Goal: Task Accomplishment & Management: Use online tool/utility

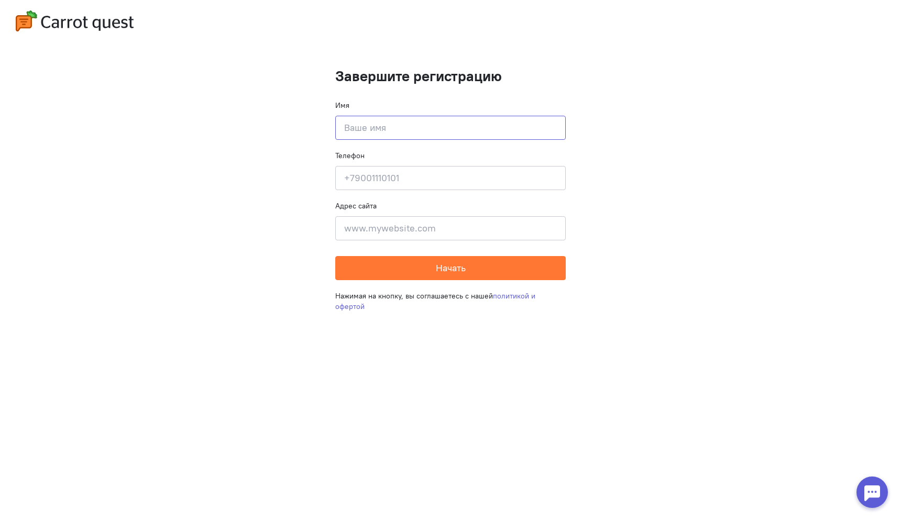
click at [467, 125] on input at bounding box center [450, 128] width 231 height 24
type input "username"
type input "[DOMAIN_NAME]"
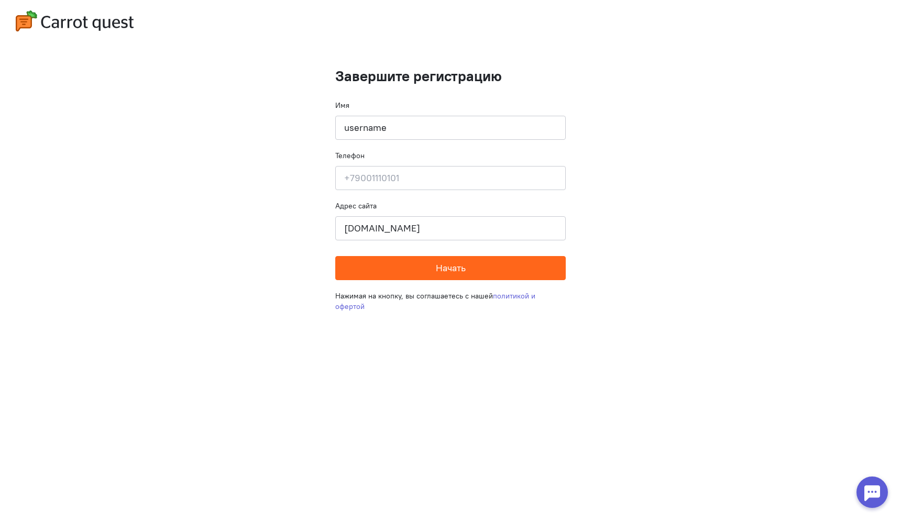
click at [380, 259] on button "Начать" at bounding box center [450, 268] width 231 height 24
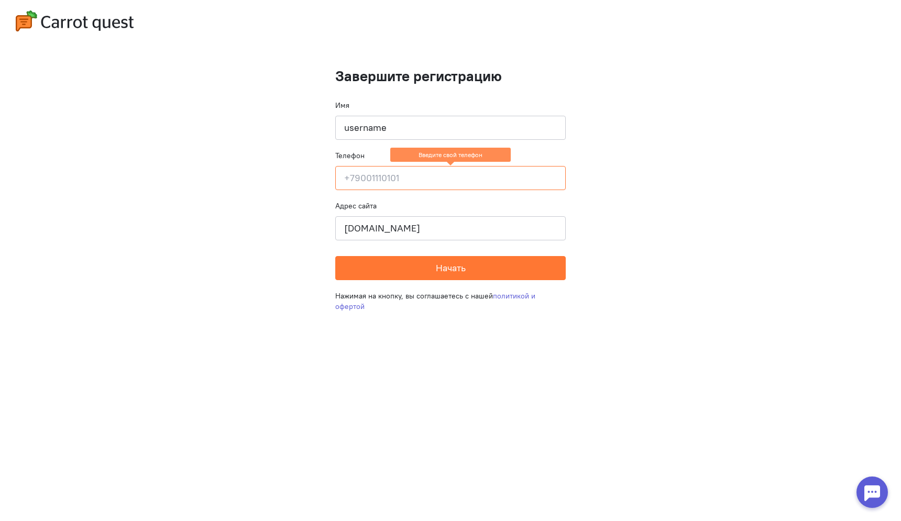
click at [408, 175] on input at bounding box center [450, 178] width 231 height 24
type input "8"
type input "7"
click at [447, 178] on input at bounding box center [450, 178] width 231 height 24
type input "[PHONE_NUMBER]"
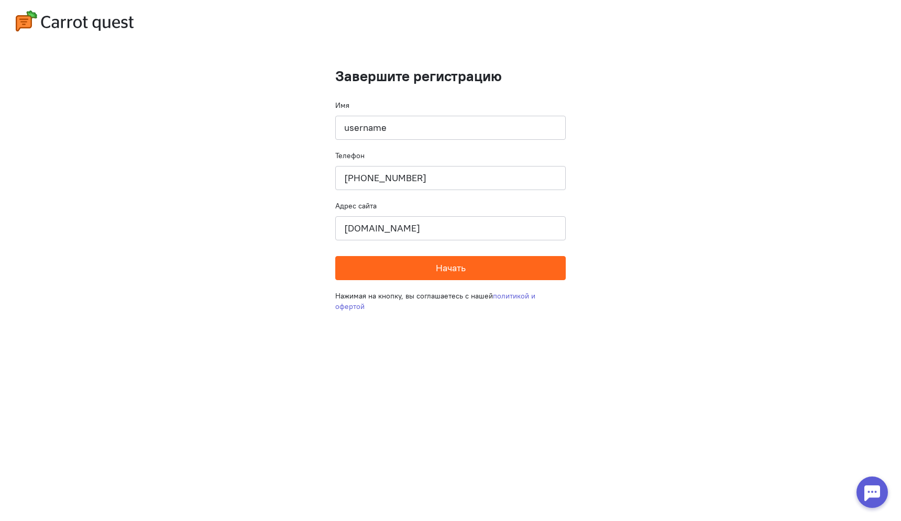
click at [419, 276] on button "Начать" at bounding box center [450, 268] width 231 height 24
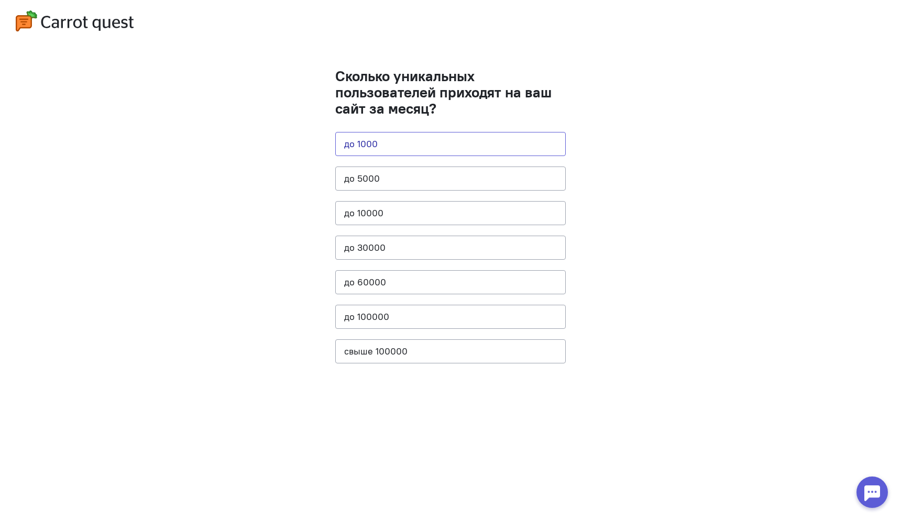
click at [422, 137] on button "до 1000" at bounding box center [450, 144] width 231 height 24
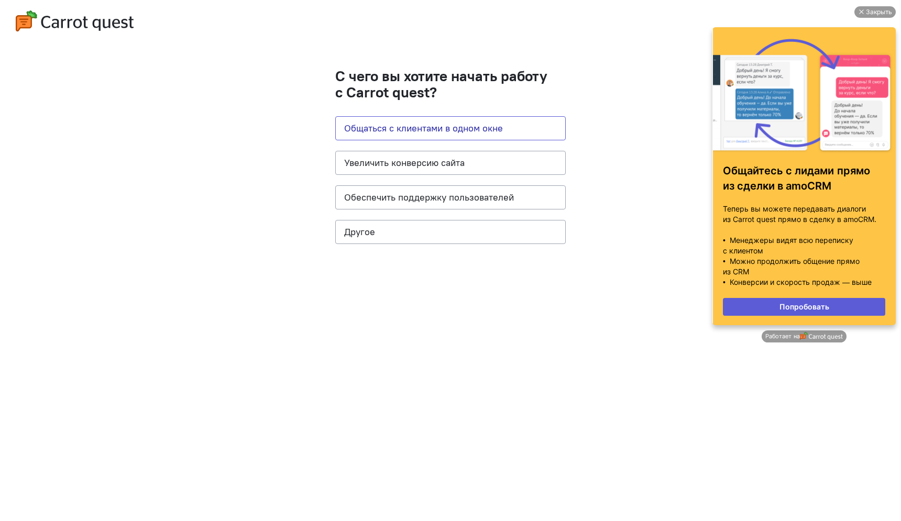
click at [422, 137] on button "Общаться с клиентами в одном окне" at bounding box center [450, 128] width 231 height 24
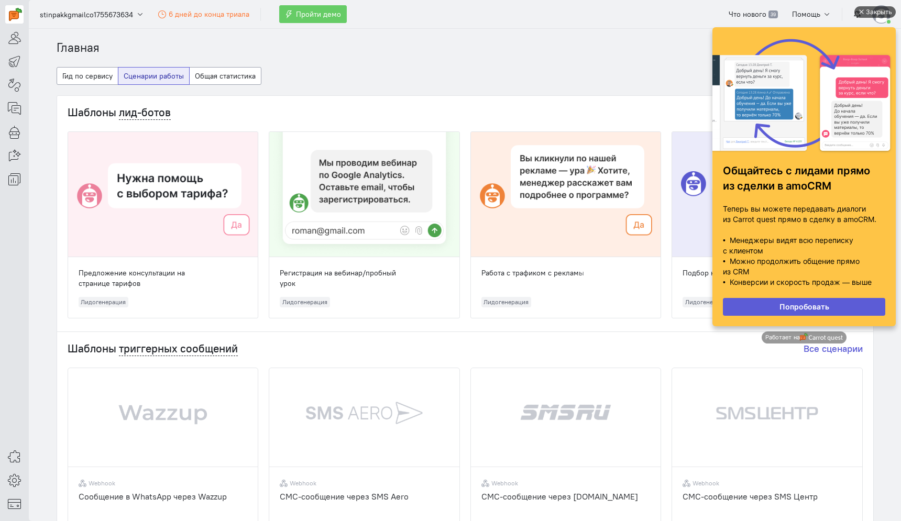
click at [870, 13] on div "Закрыть" at bounding box center [879, 12] width 26 height 12
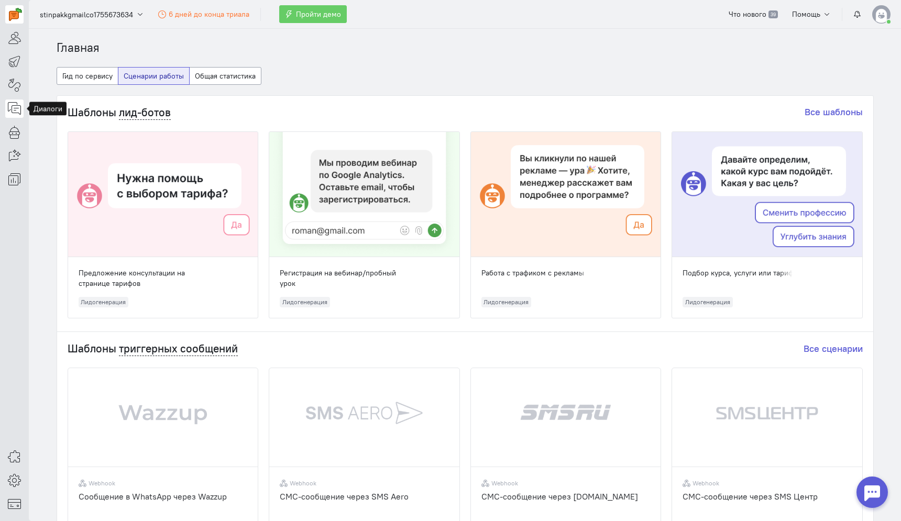
click at [20, 111] on icon at bounding box center [14, 108] width 13 height 13
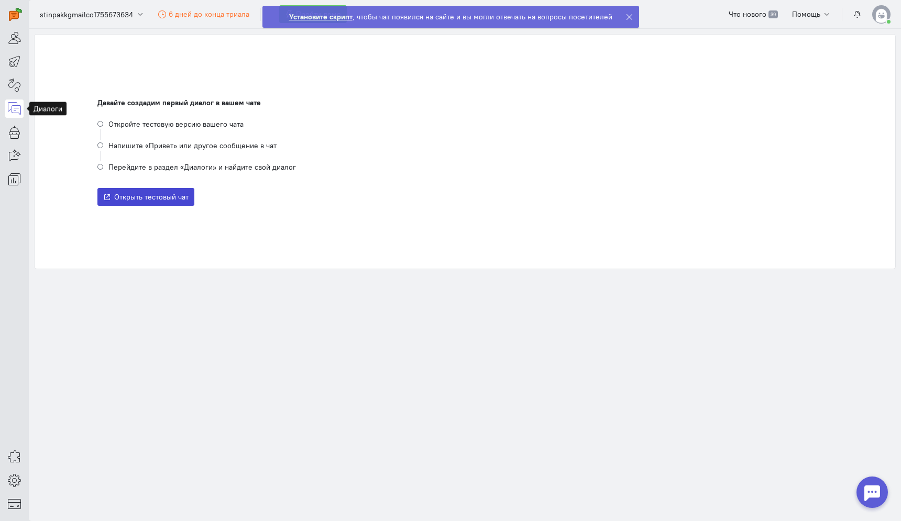
click at [151, 200] on span "Открыть тестовый чат" at bounding box center [151, 196] width 74 height 9
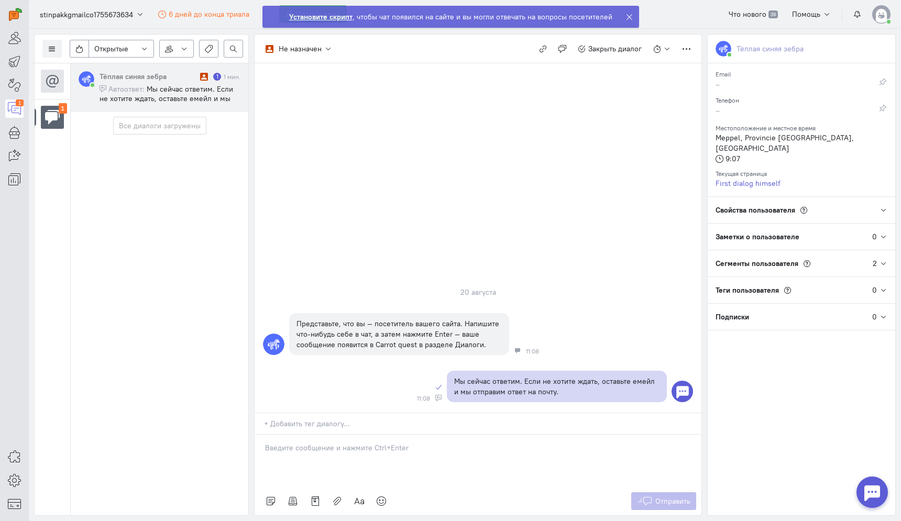
click at [630, 16] on icon at bounding box center [630, 17] width 8 height 8
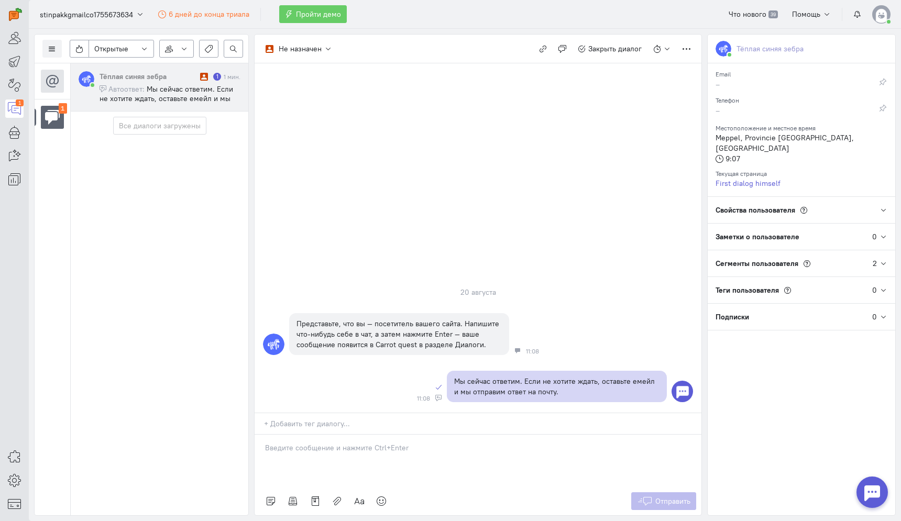
click at [884, 233] on icon at bounding box center [884, 237] width 8 height 8
click at [884, 206] on icon at bounding box center [884, 210] width 8 height 8
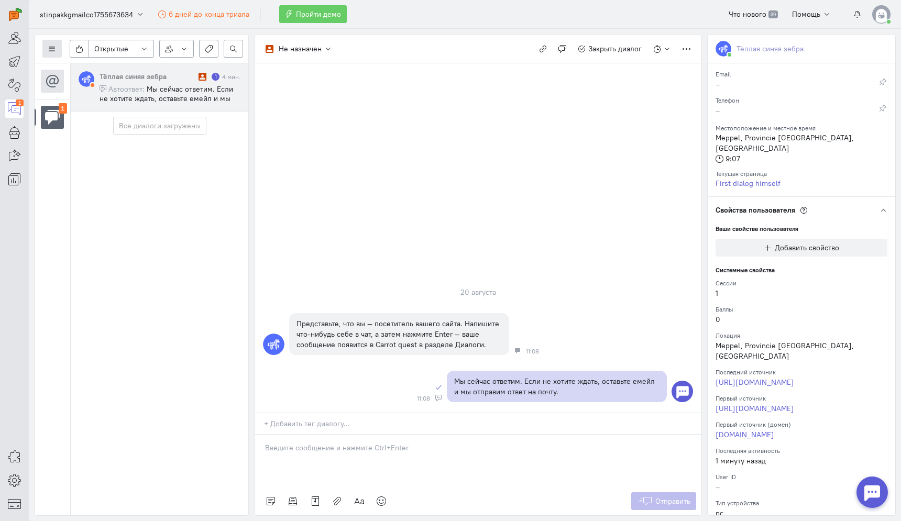
click at [53, 52] on icon at bounding box center [52, 49] width 8 height 8
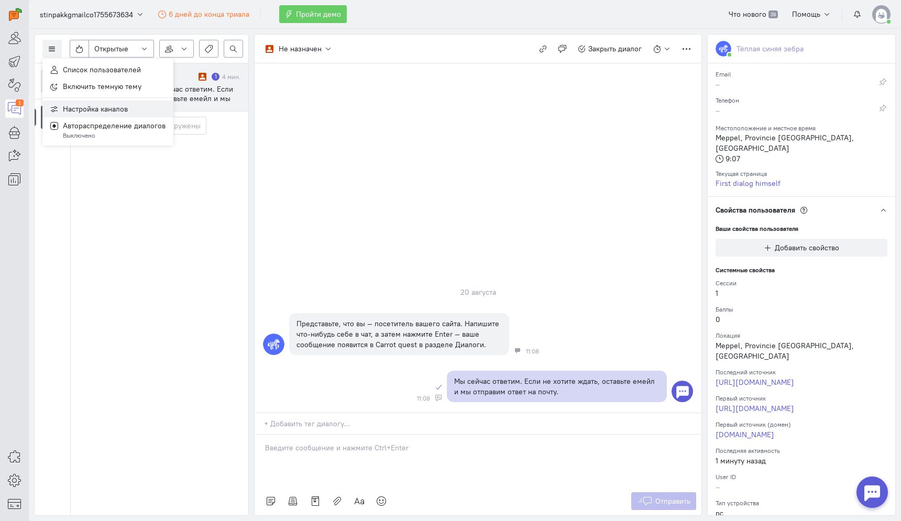
click at [71, 112] on span "Настройка каналов" at bounding box center [95, 108] width 65 height 9
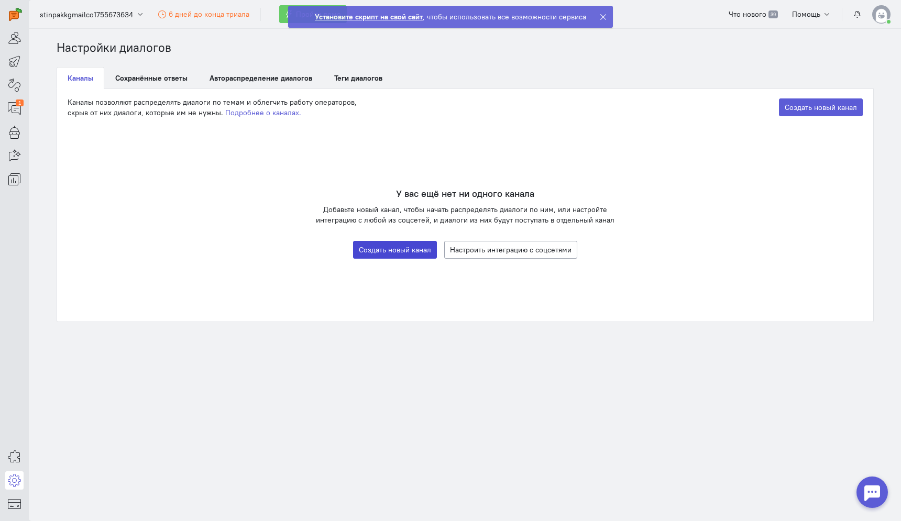
click at [403, 245] on link "Создать новый канал" at bounding box center [395, 250] width 84 height 18
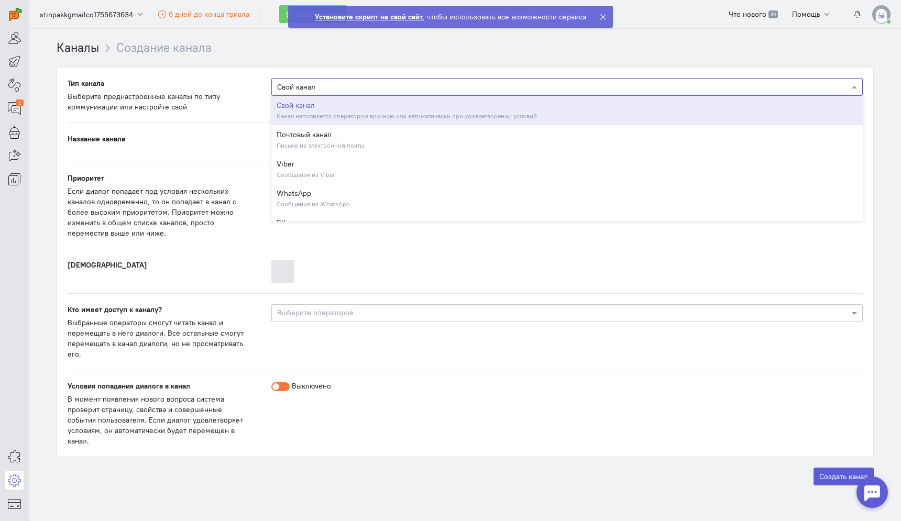
click at [377, 90] on input "text" at bounding box center [556, 86] width 559 height 10
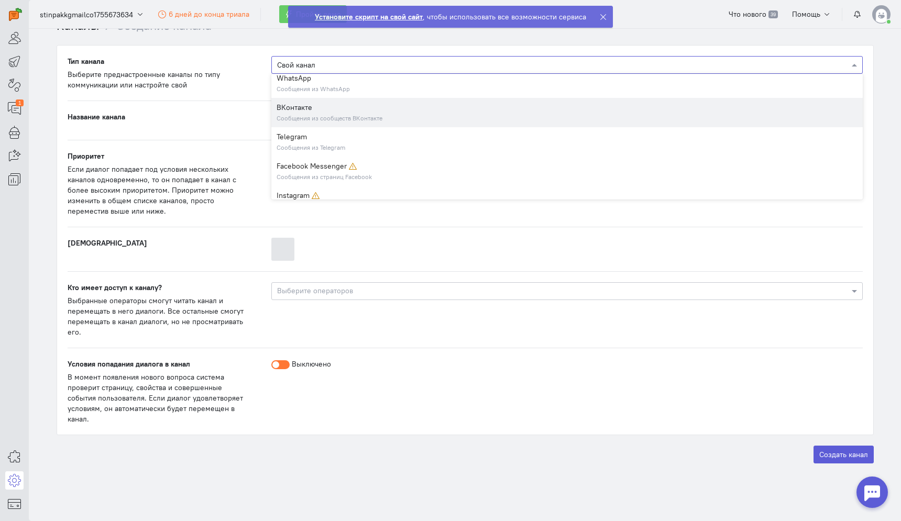
scroll to position [109, 0]
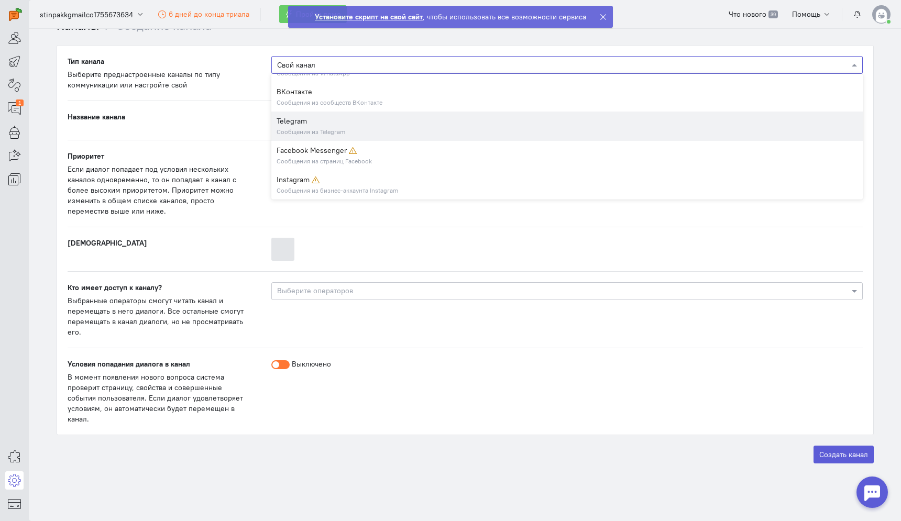
click at [310, 124] on div "Telegram" at bounding box center [567, 121] width 581 height 10
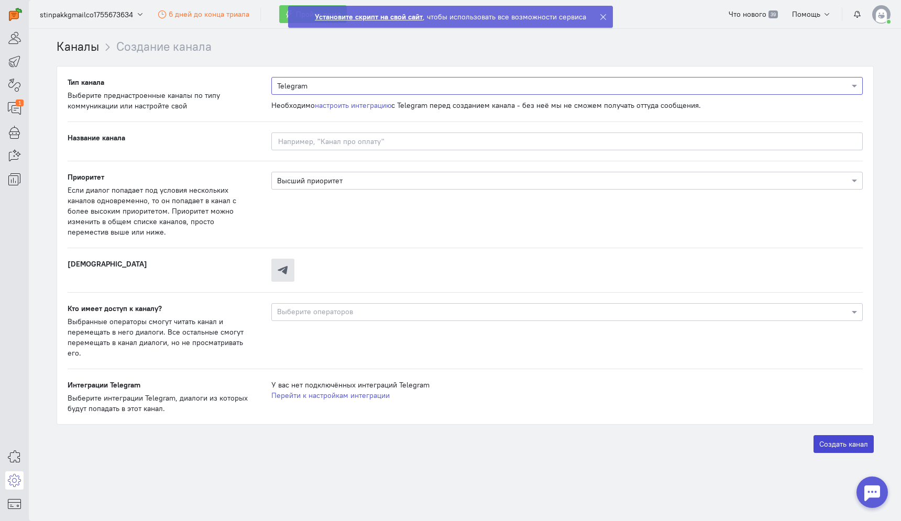
click at [850, 445] on label "Создать канал" at bounding box center [844, 445] width 60 height 18
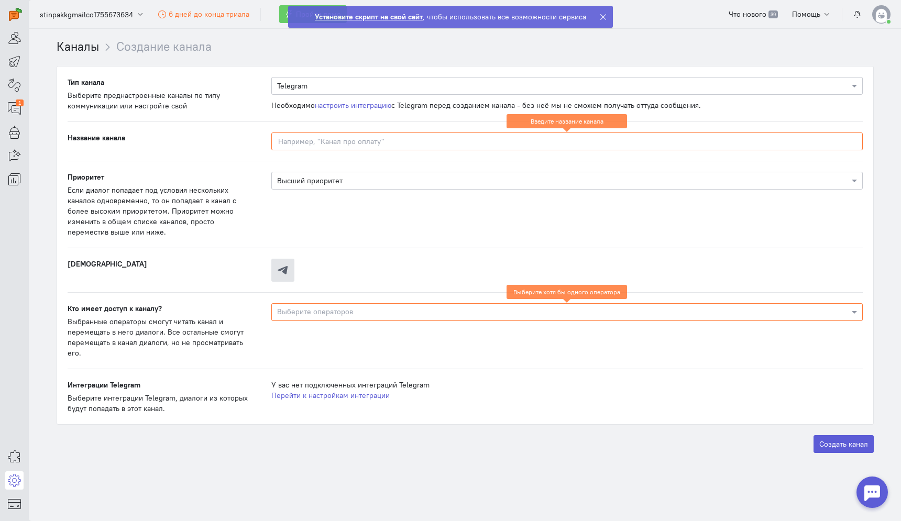
click at [347, 143] on input at bounding box center [567, 142] width 592 height 18
type input "Telegram"
click at [384, 315] on input "text" at bounding box center [563, 313] width 572 height 10
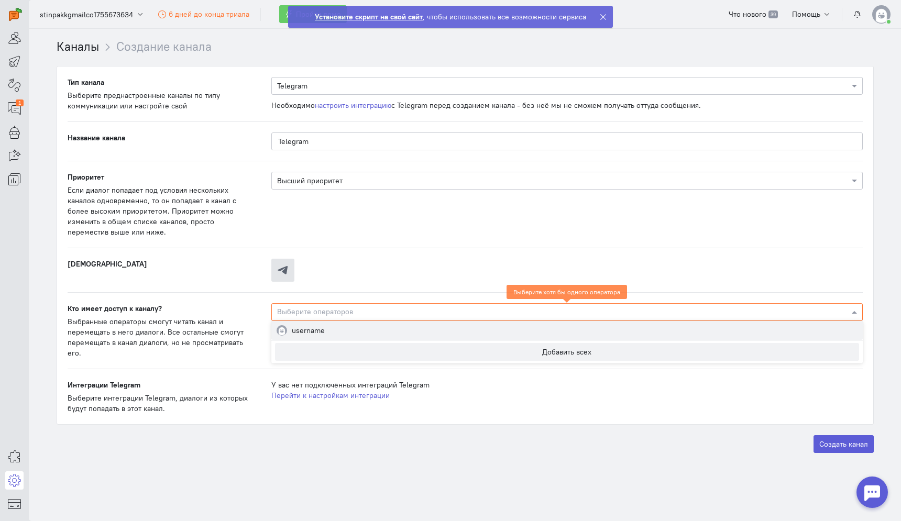
click at [369, 331] on div "username" at bounding box center [567, 330] width 592 height 19
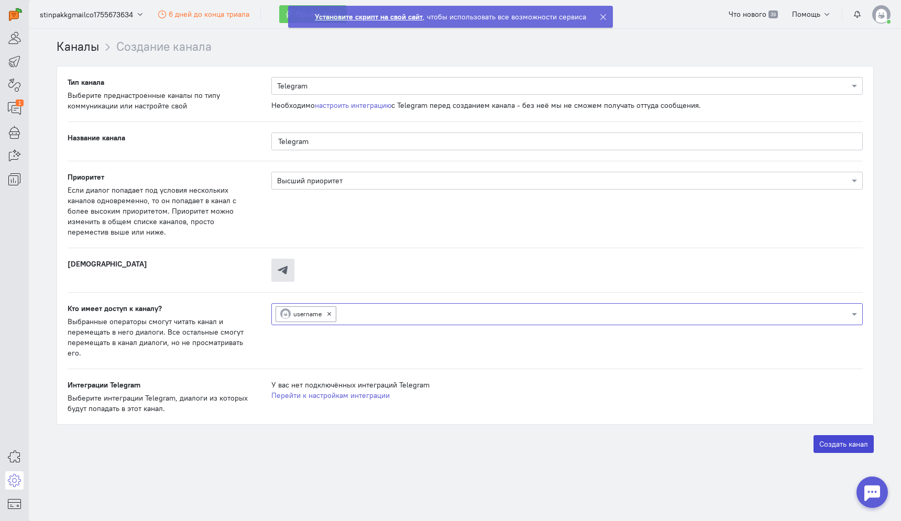
click at [834, 447] on label "Создать канал" at bounding box center [844, 445] width 60 height 18
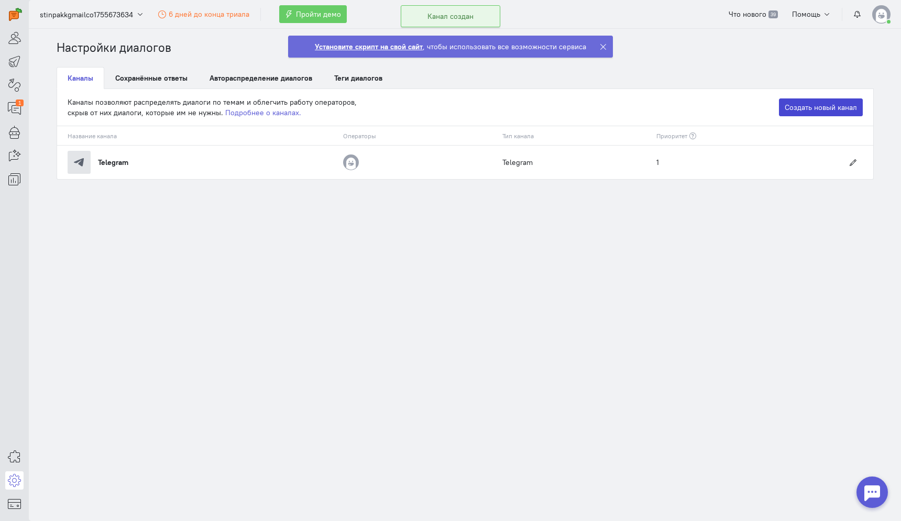
click at [829, 102] on link "Создать новый канал" at bounding box center [821, 108] width 84 height 18
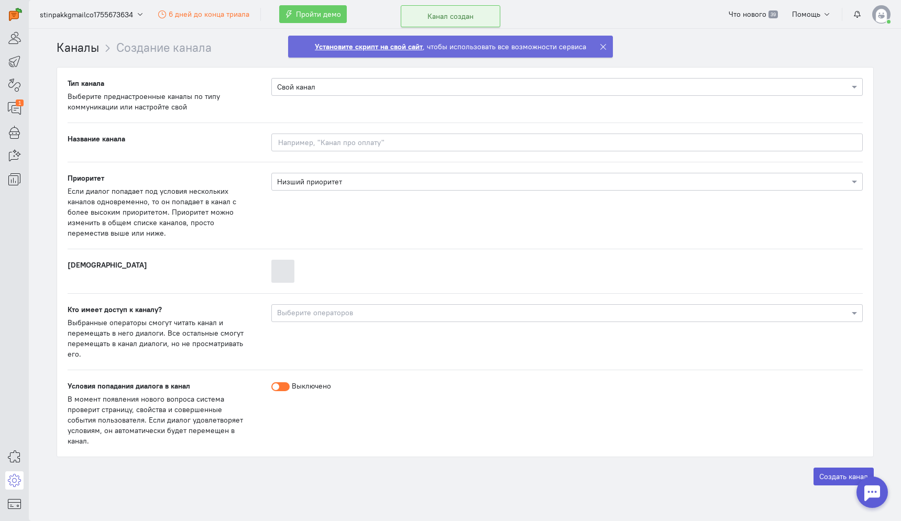
click at [377, 86] on input "text" at bounding box center [556, 86] width 559 height 10
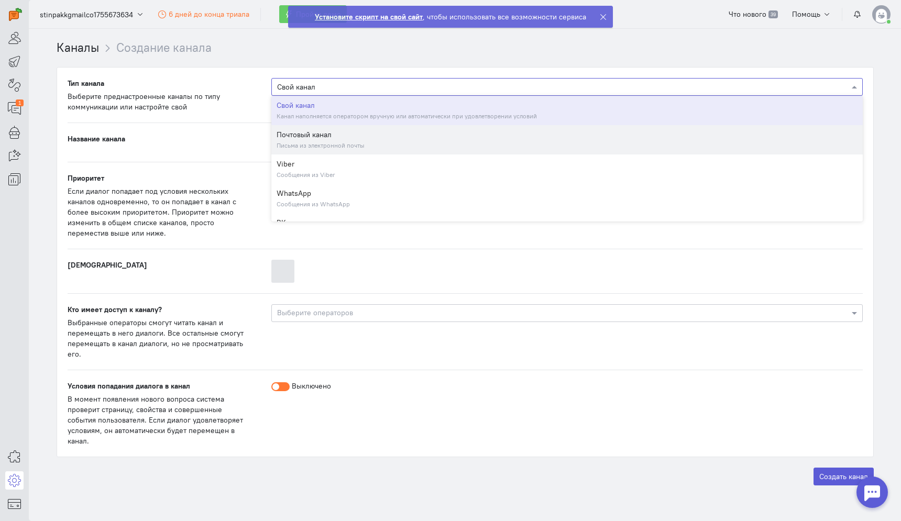
click at [307, 143] on small "Письма из электронной почты" at bounding box center [321, 145] width 88 height 8
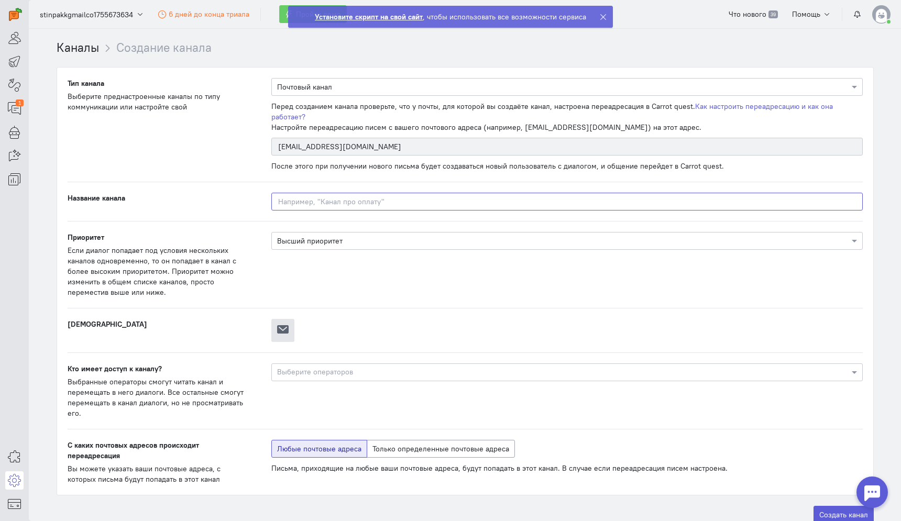
click at [302, 193] on input at bounding box center [567, 202] width 592 height 18
type input "Email"
click at [378, 368] on input "text" at bounding box center [563, 373] width 572 height 10
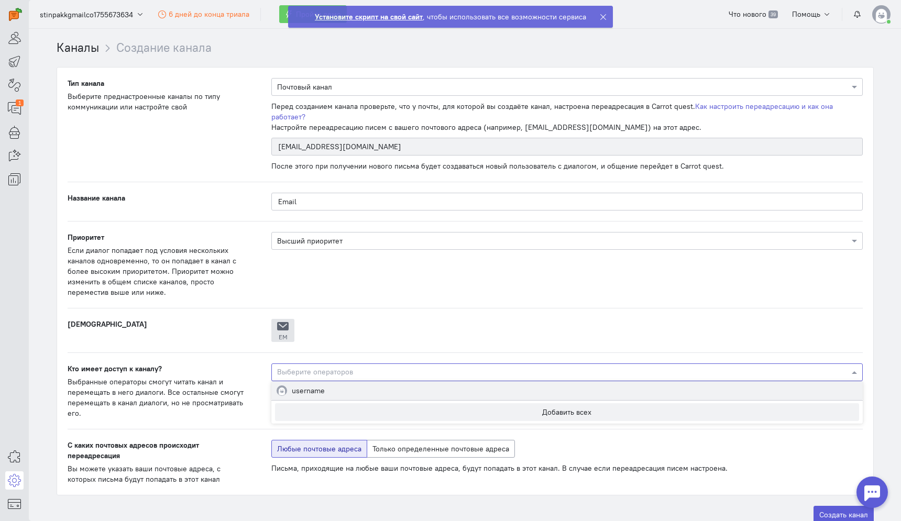
click at [355, 382] on div "username" at bounding box center [567, 391] width 592 height 19
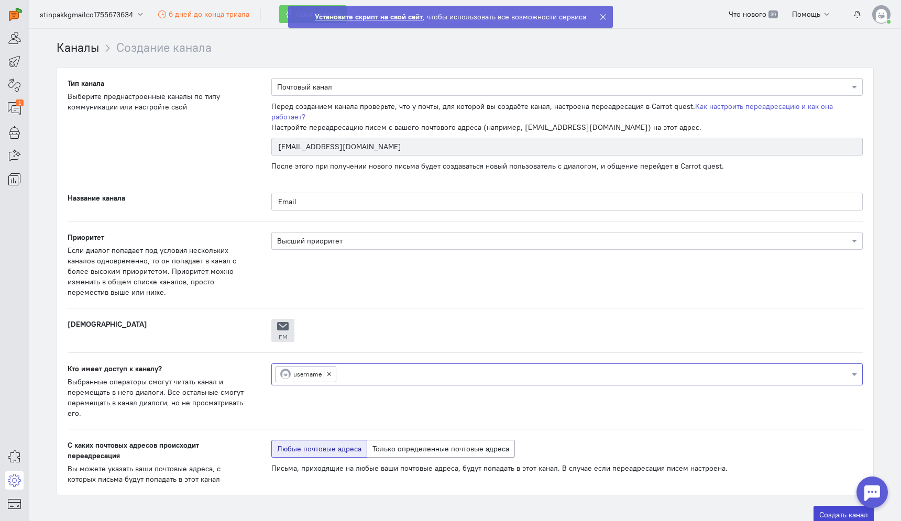
click at [819, 506] on label "Создать канал" at bounding box center [844, 515] width 60 height 18
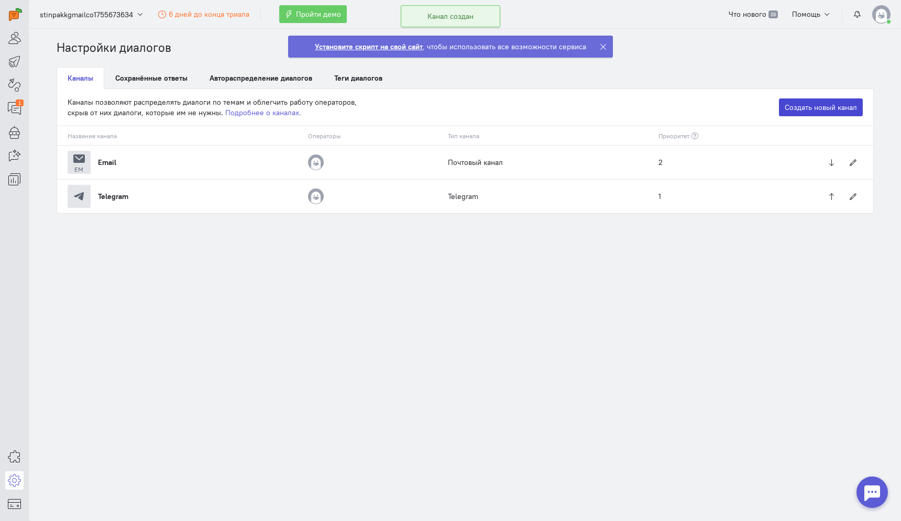
click at [831, 103] on link "Создать новый канал" at bounding box center [821, 108] width 84 height 18
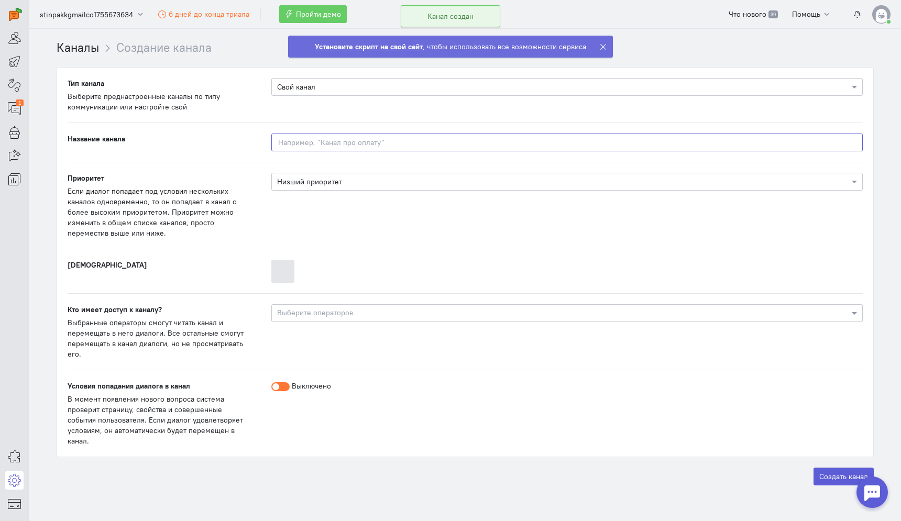
click at [306, 145] on input at bounding box center [567, 143] width 592 height 18
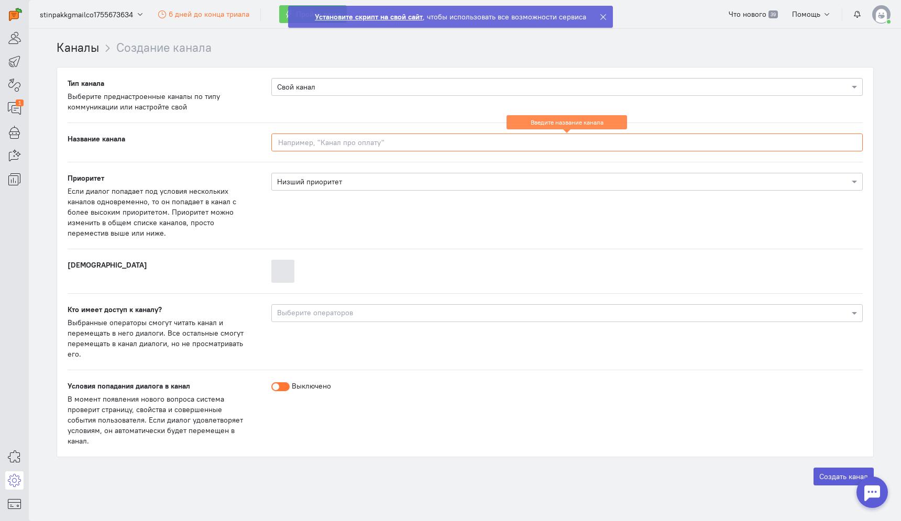
click at [285, 140] on input at bounding box center [567, 143] width 592 height 18
paste input "🤝"
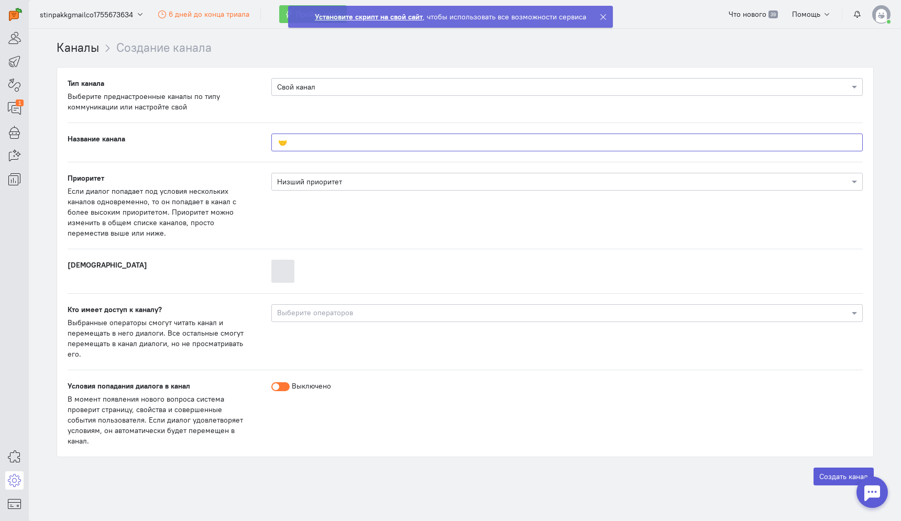
type input "🤝"
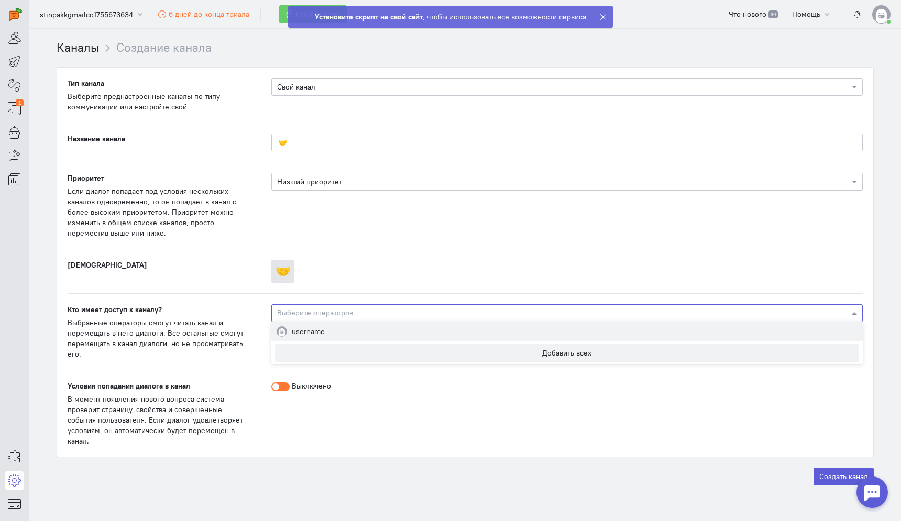
click at [312, 307] on div "Выберите операторов" at bounding box center [561, 313] width 578 height 15
click at [305, 332] on span "username" at bounding box center [308, 331] width 33 height 9
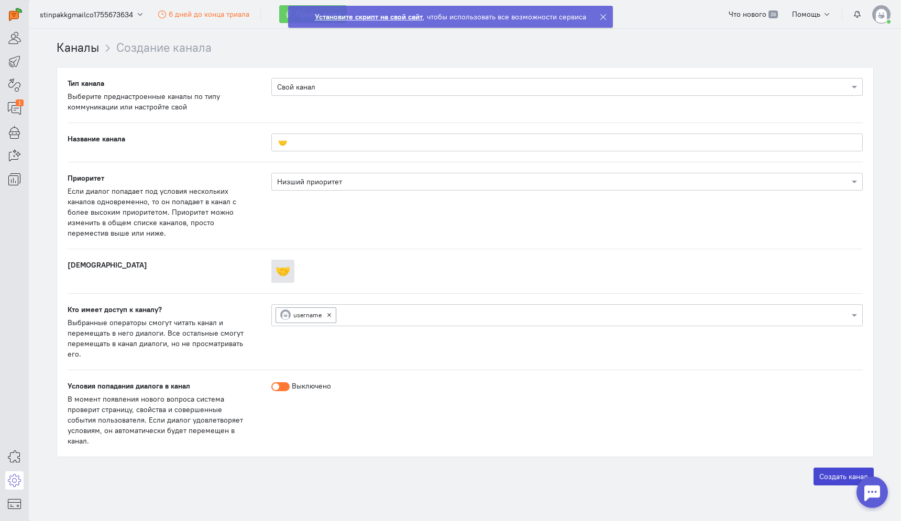
click at [826, 468] on label "Создать канал" at bounding box center [844, 477] width 60 height 18
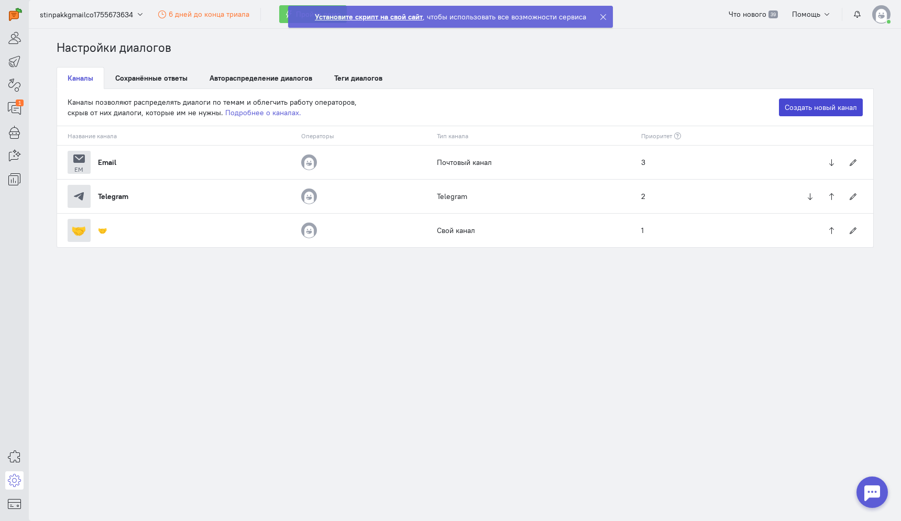
click at [791, 110] on link "Создать новый канал" at bounding box center [821, 108] width 84 height 18
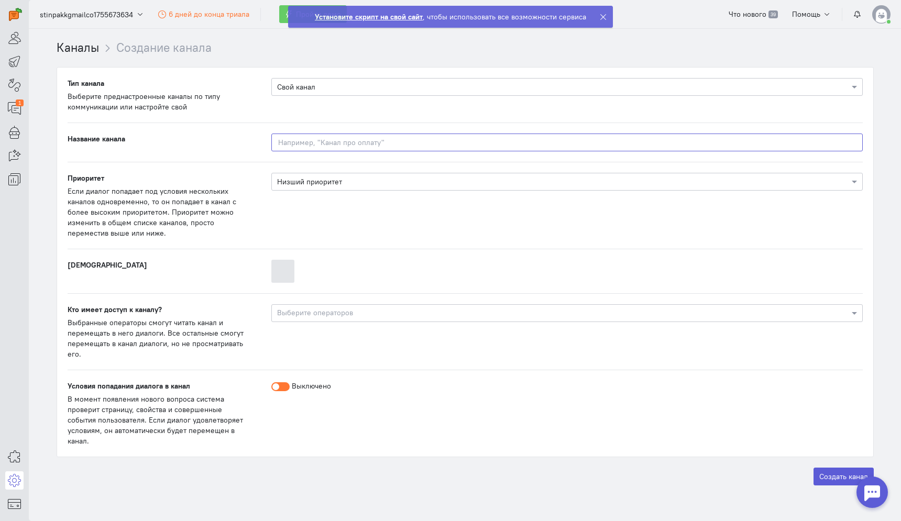
click at [320, 145] on input at bounding box center [567, 143] width 592 height 18
paste input "⏳"
type input "⏳"
click at [353, 187] on div "× Низший приоритет" at bounding box center [567, 182] width 592 height 18
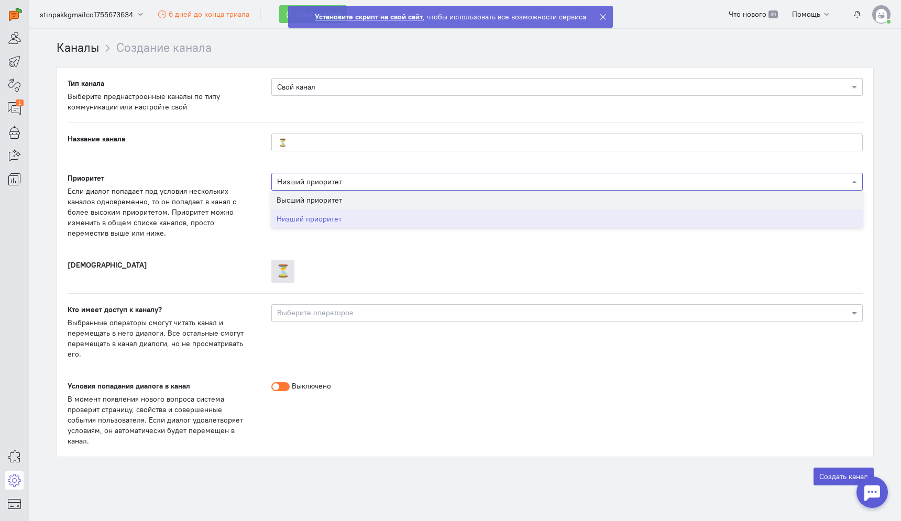
click at [347, 197] on div "Высший приоритет" at bounding box center [567, 200] width 592 height 19
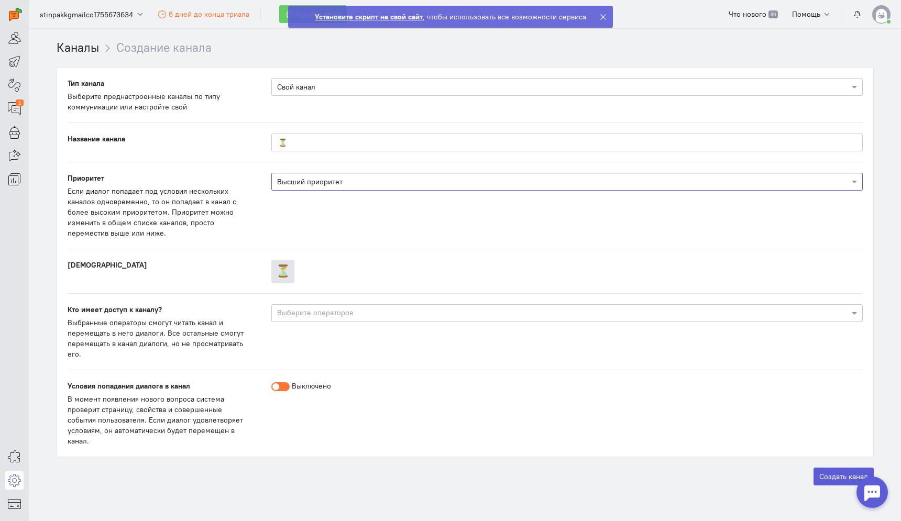
click at [314, 314] on input "text" at bounding box center [563, 314] width 572 height 10
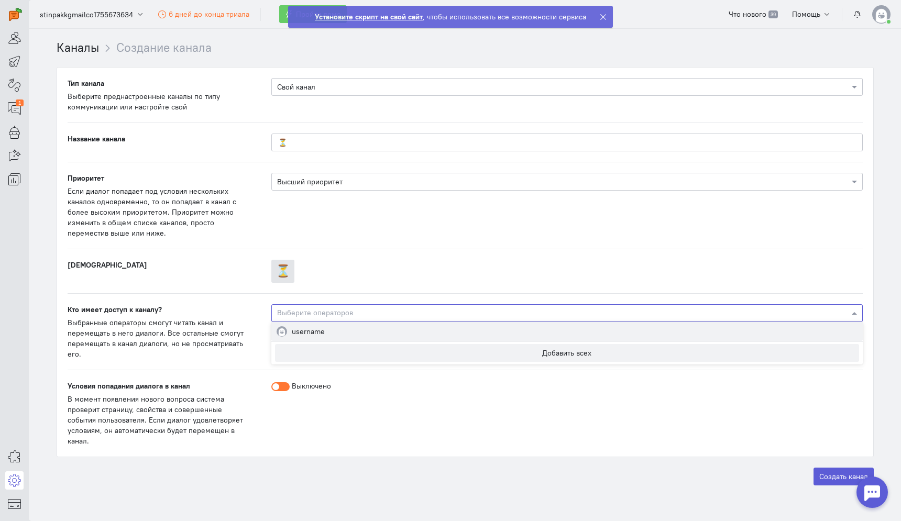
click at [309, 331] on span "username" at bounding box center [308, 331] width 33 height 9
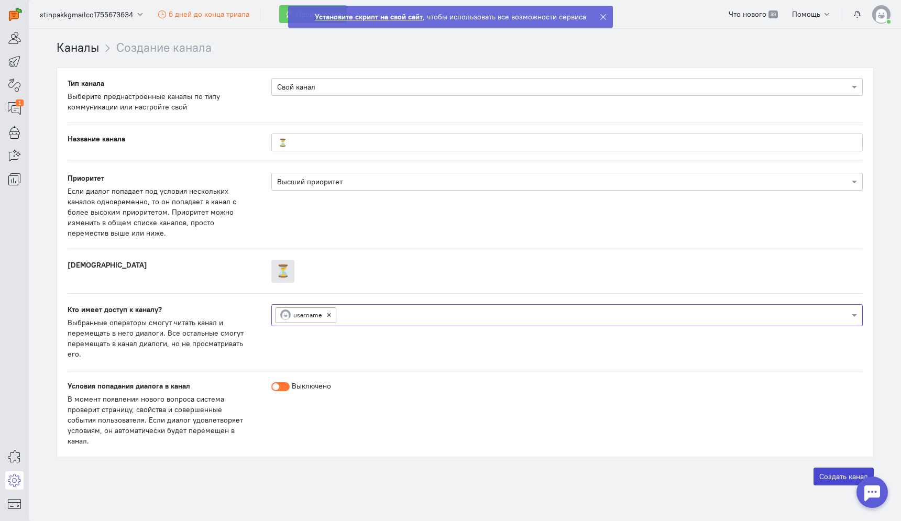
click at [826, 468] on label "Создать канал" at bounding box center [844, 477] width 60 height 18
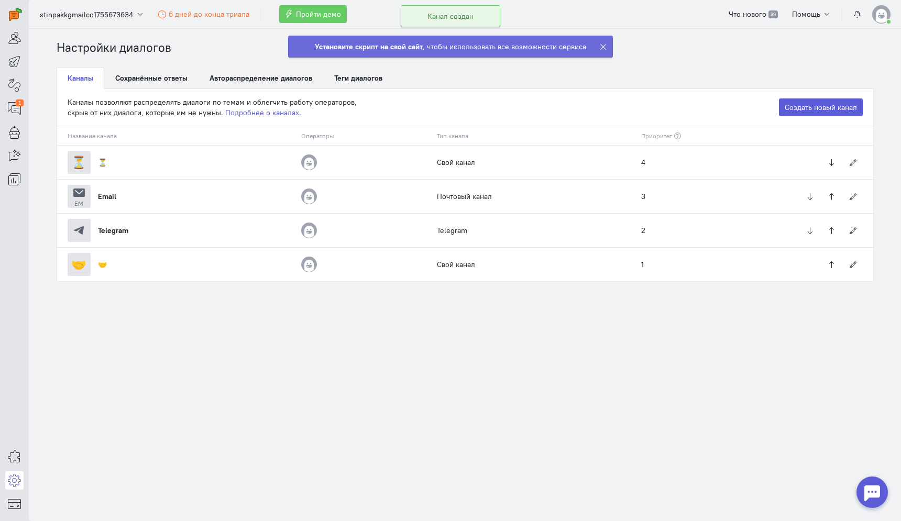
click at [3, 114] on div "1" at bounding box center [14, 94] width 29 height 189
click at [17, 111] on icon at bounding box center [14, 108] width 13 height 13
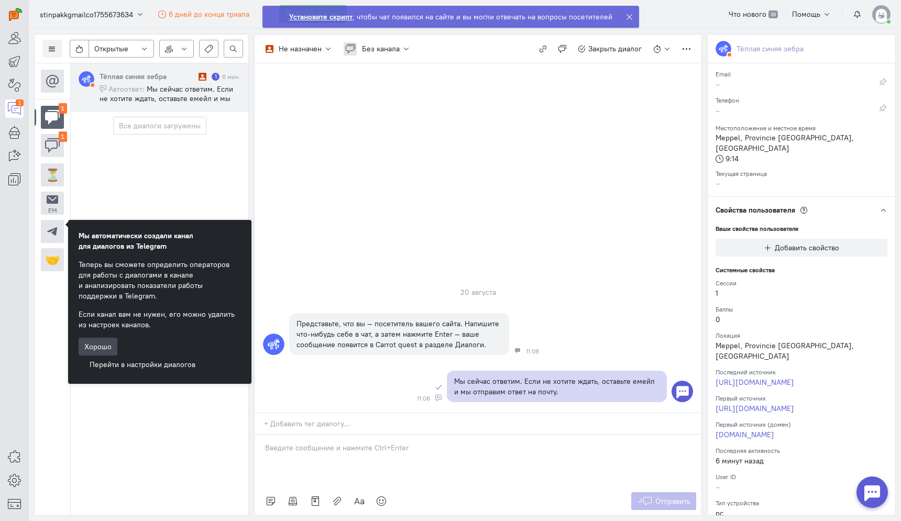
click at [95, 338] on button "Хорошо" at bounding box center [98, 347] width 39 height 18
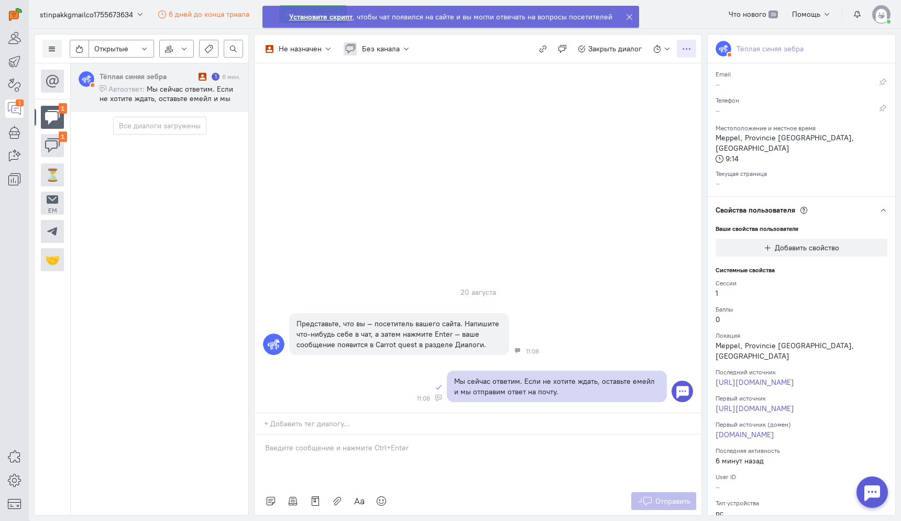
click at [687, 57] on button "button" at bounding box center [686, 49] width 19 height 18
click at [409, 55] on button "Без канала" at bounding box center [377, 49] width 78 height 18
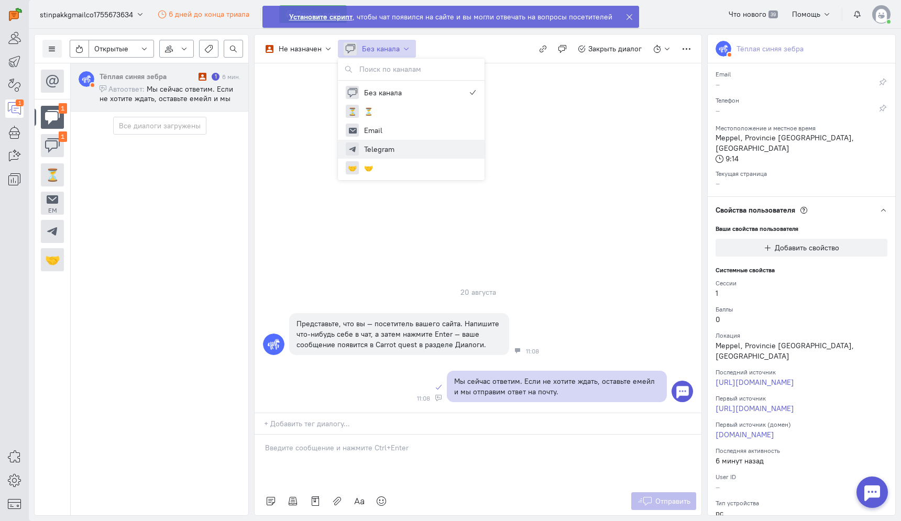
click at [385, 141] on button "Telegram" at bounding box center [411, 149] width 147 height 19
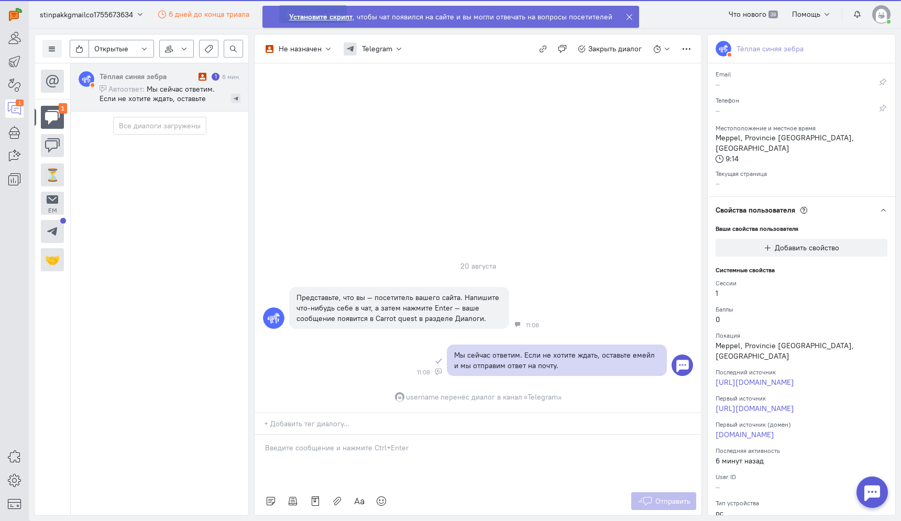
click at [210, 254] on div "Тёплая синяя зебра 1 6 мин. Автоответ: Мы сейчас ответим. Если не хотите ждать,…" at bounding box center [159, 289] width 178 height 452
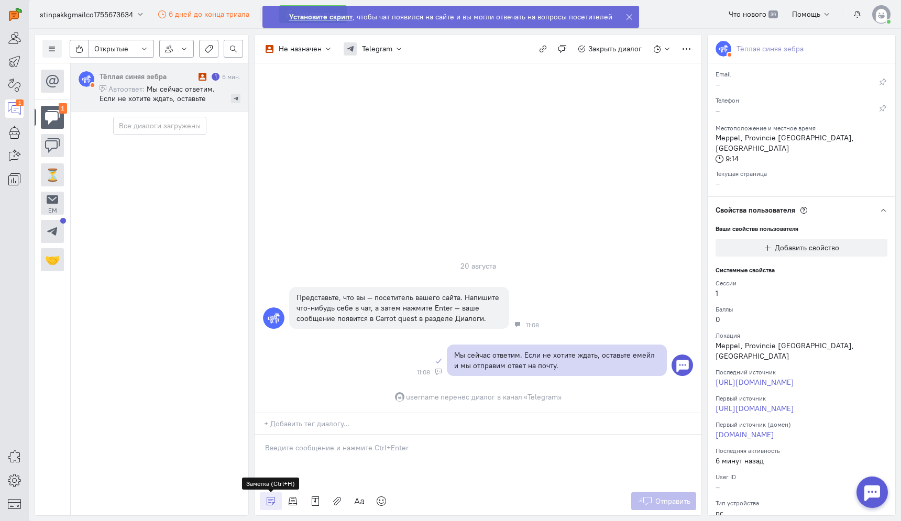
click at [270, 503] on icon at bounding box center [271, 501] width 10 height 10
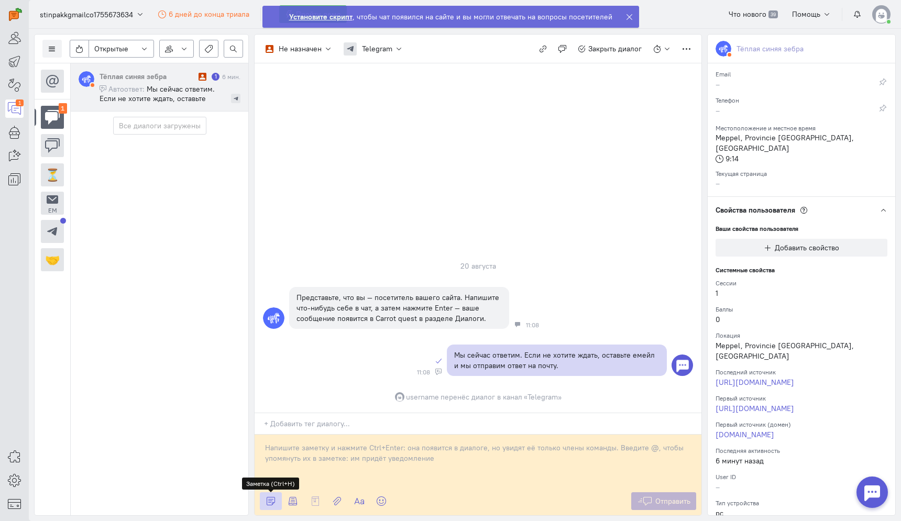
click at [270, 503] on icon at bounding box center [271, 501] width 10 height 10
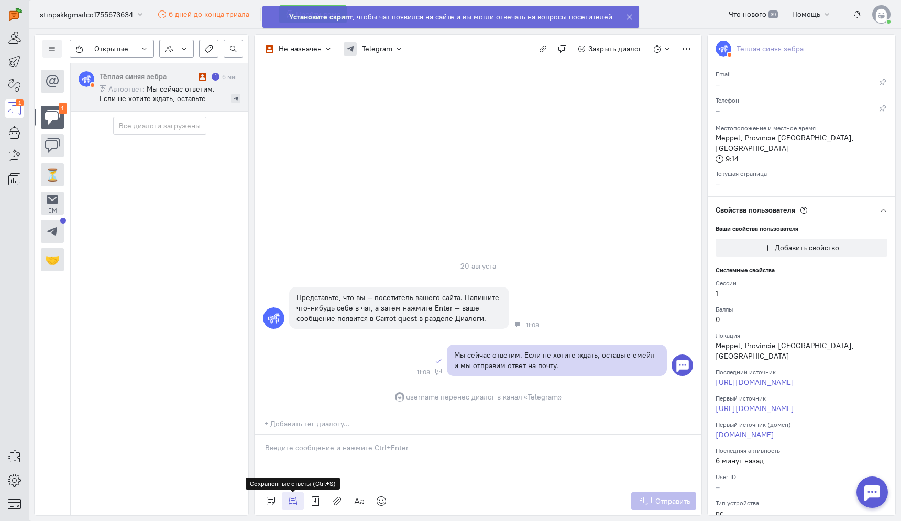
click at [289, 503] on icon at bounding box center [293, 501] width 10 height 10
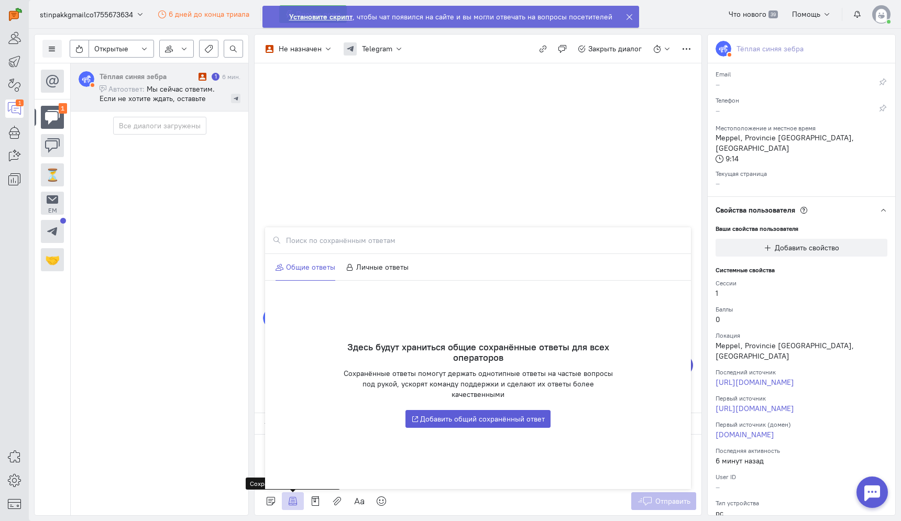
click at [289, 503] on icon at bounding box center [293, 501] width 10 height 10
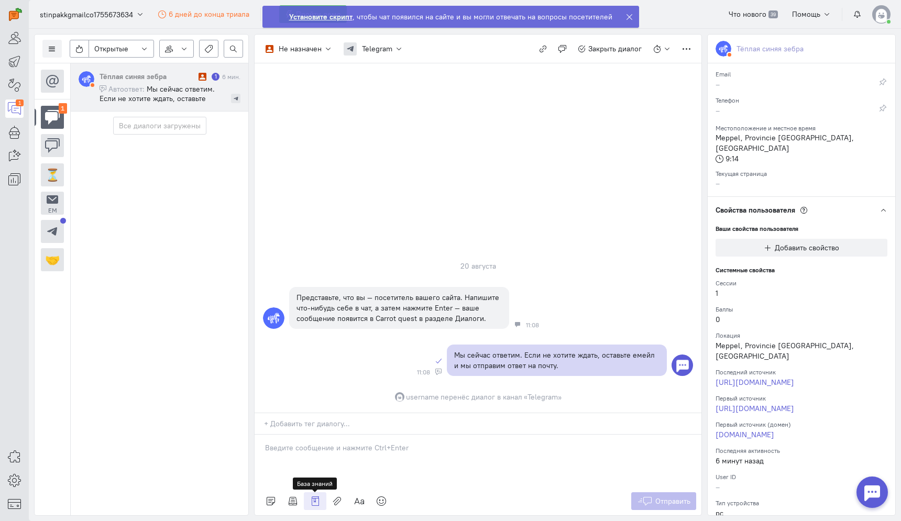
click at [307, 501] on link at bounding box center [315, 502] width 23 height 18
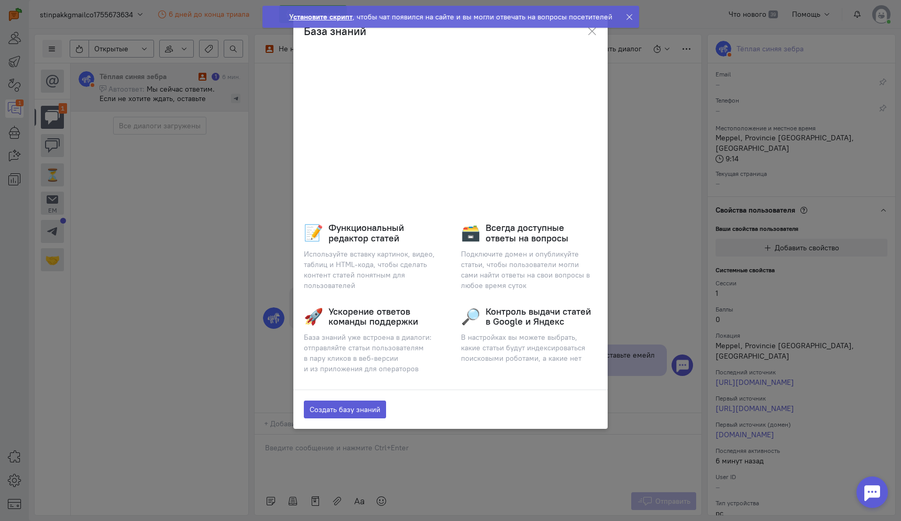
click at [592, 32] on ngb-toast "Установите скрипт , чтобы чат появился на сайте и вы могли отвечать на вопросы …" at bounding box center [451, 24] width 394 height 39
click at [630, 15] on icon at bounding box center [630, 17] width 8 height 8
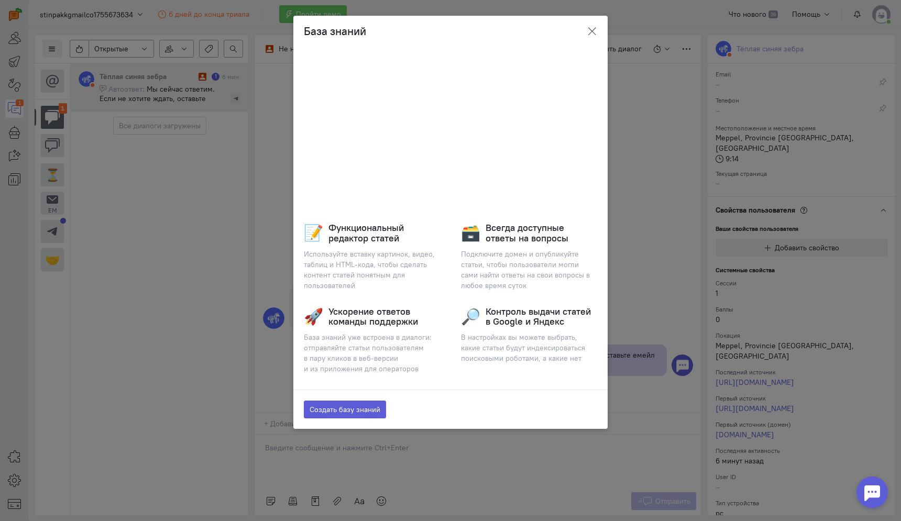
click at [592, 30] on icon at bounding box center [592, 31] width 10 height 10
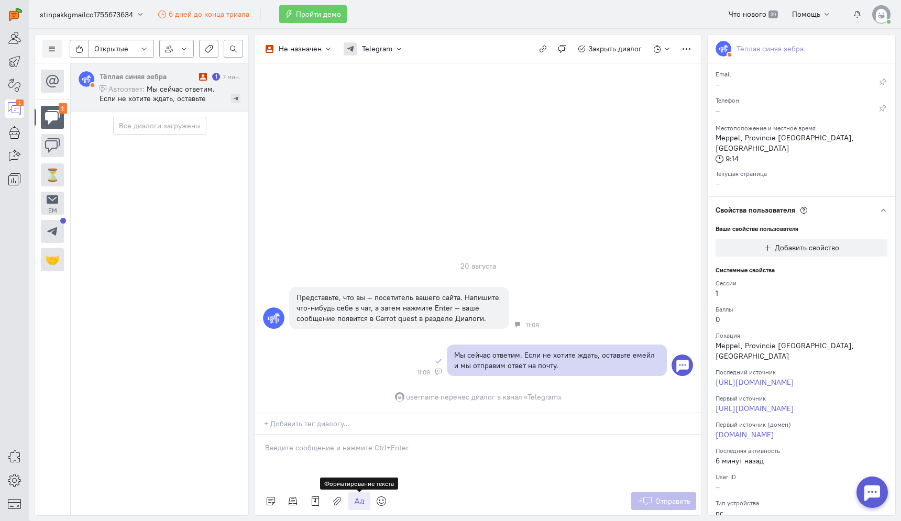
click at [362, 503] on icon at bounding box center [359, 501] width 10 height 10
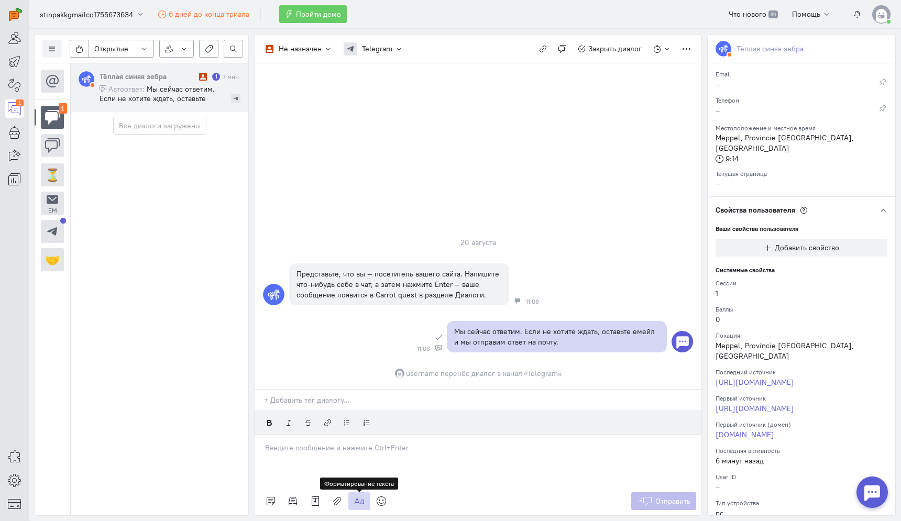
click at [362, 503] on icon at bounding box center [359, 501] width 10 height 10
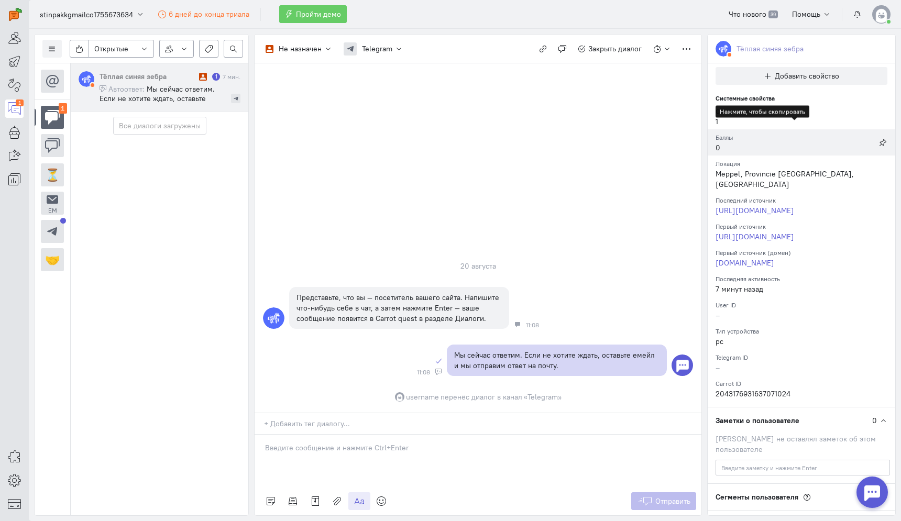
scroll to position [179, 0]
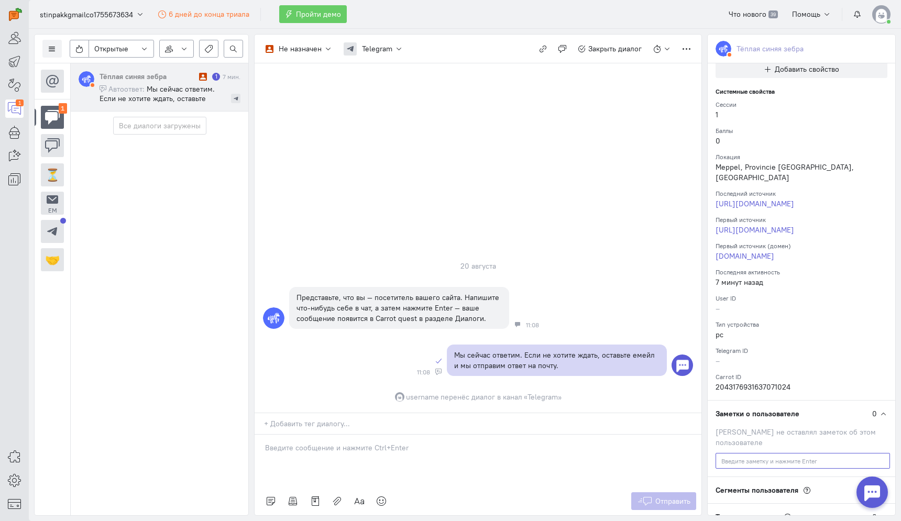
click at [738, 453] on input at bounding box center [803, 461] width 175 height 16
type input "768798"
click input "submit" at bounding box center [0, 0] width 0 height 0
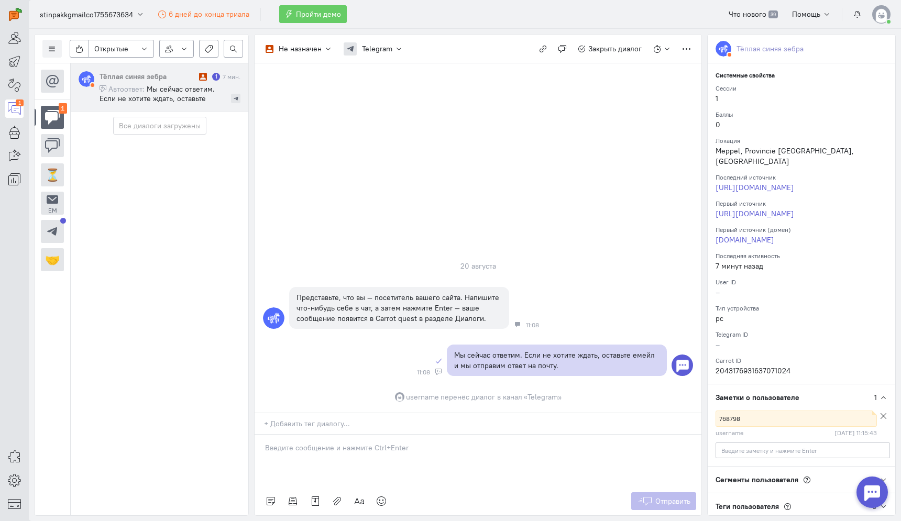
click at [760, 475] on span "Сегменты пользователя" at bounding box center [757, 479] width 83 height 9
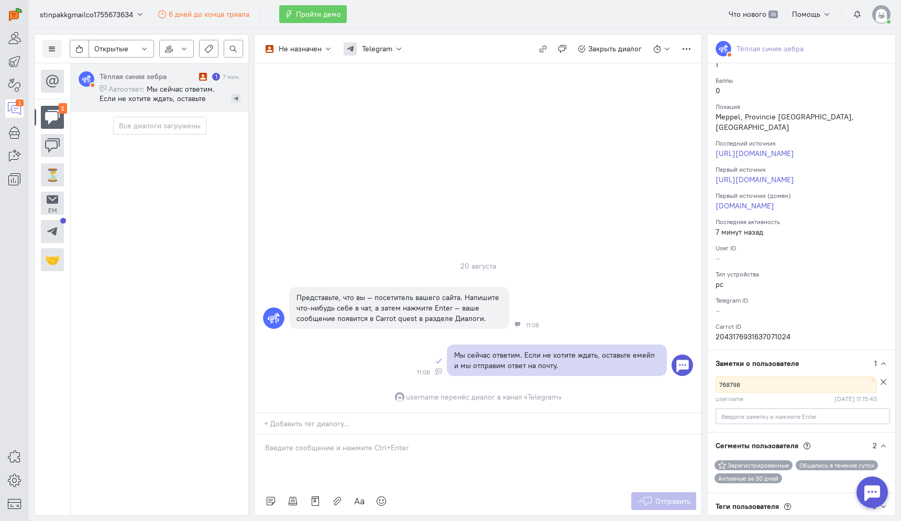
click at [746, 502] on span "Теги пользователя" at bounding box center [747, 506] width 63 height 9
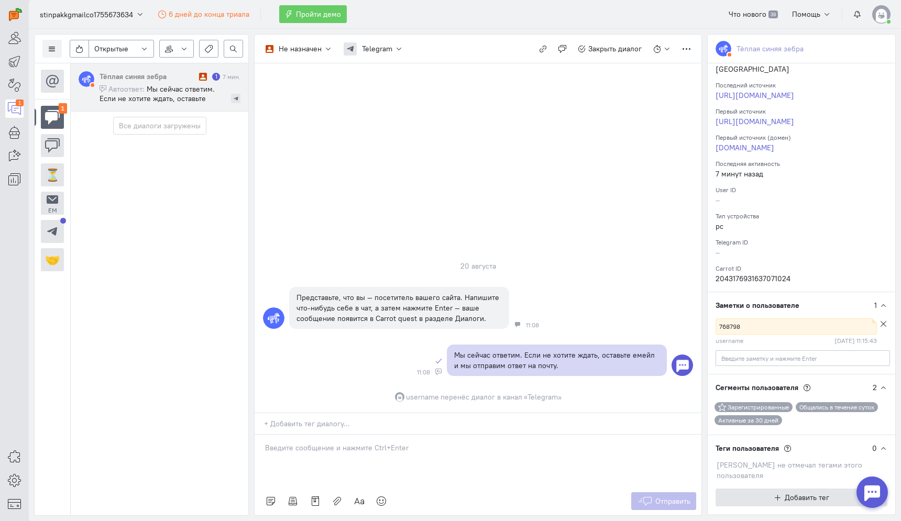
click at [749, 489] on button "Добавить тег" at bounding box center [802, 498] width 172 height 18
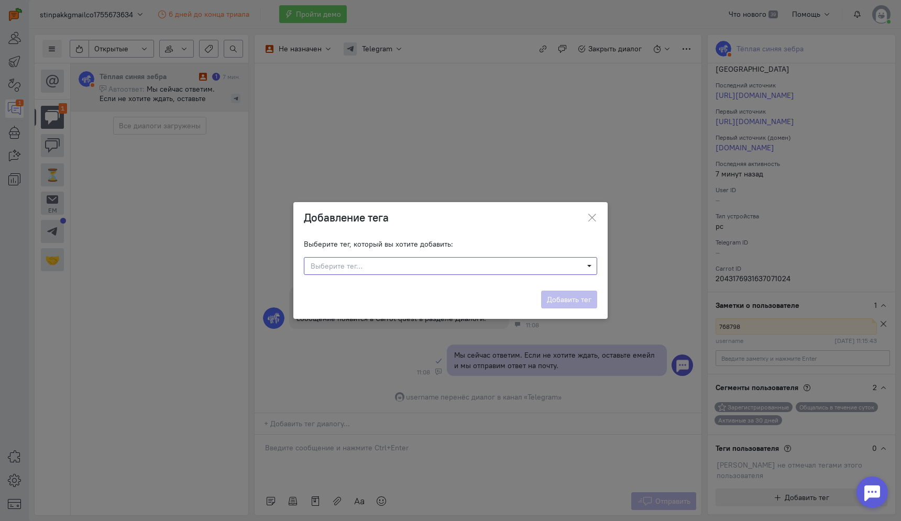
click at [382, 269] on span "Выберите тег…" at bounding box center [447, 266] width 273 height 10
click at [398, 260] on input "exchanger" at bounding box center [450, 266] width 293 height 18
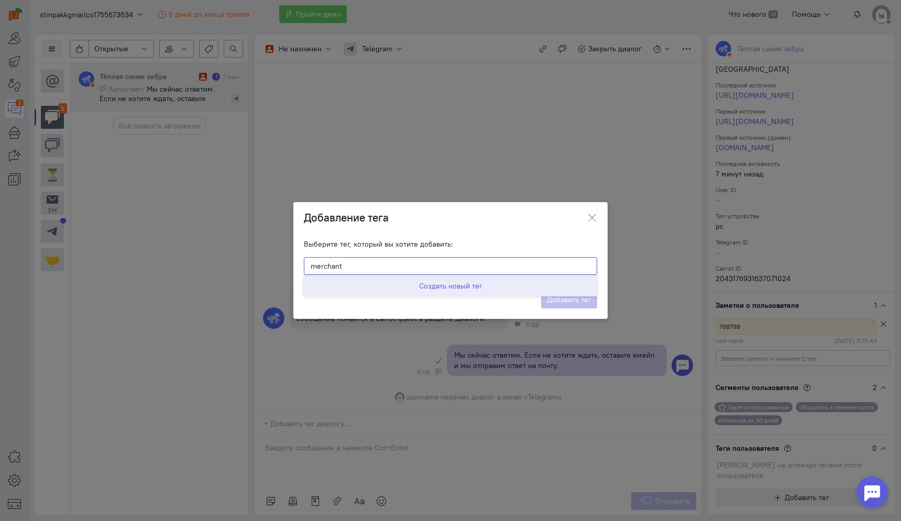
type input "merchant"
click at [496, 294] on button "Создать новый тег" at bounding box center [450, 285] width 293 height 21
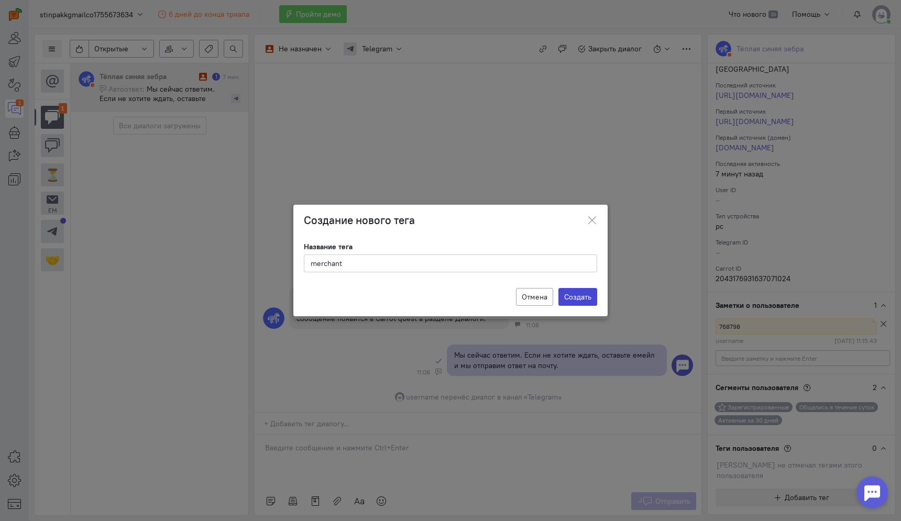
type input "merchant"
click at [583, 296] on label "Создать" at bounding box center [578, 297] width 39 height 18
click at [0, 0] on input "Создать" at bounding box center [0, 0] width 0 height 0
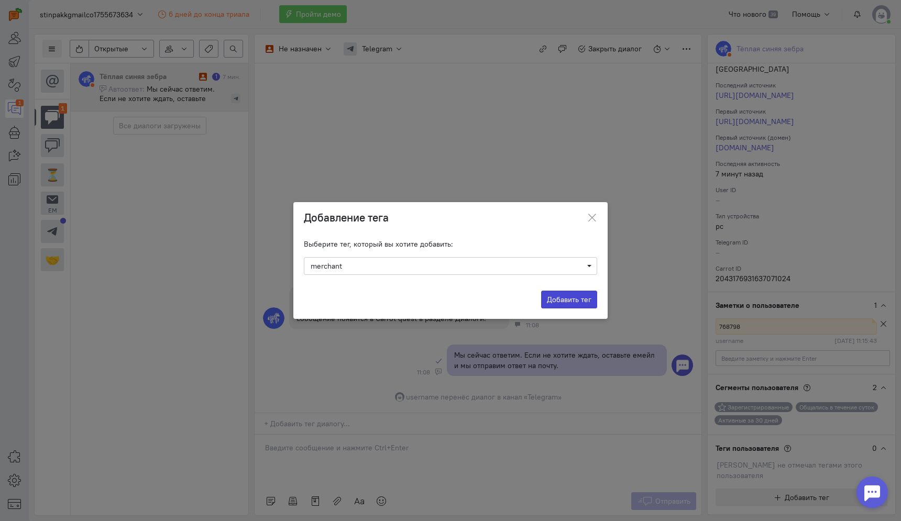
click at [561, 301] on button "Добавить тег" at bounding box center [569, 300] width 56 height 18
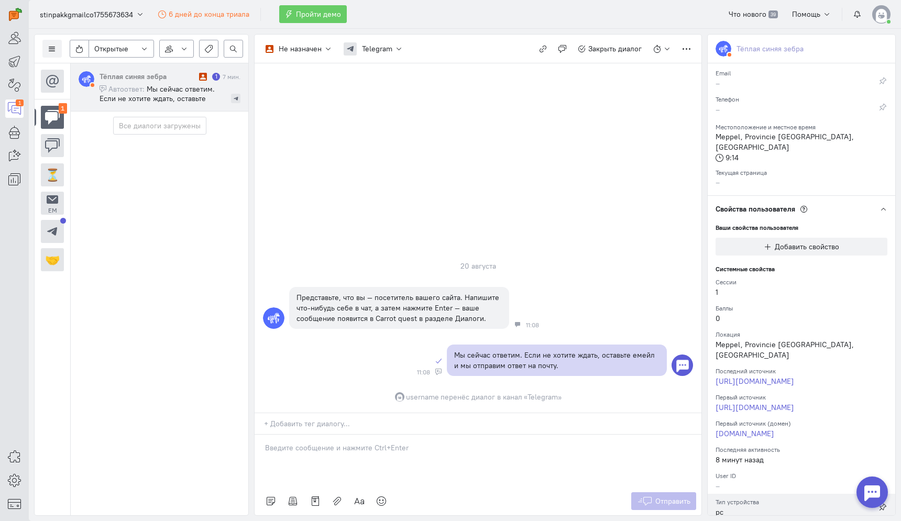
scroll to position [0, 0]
click at [793, 239] on button "Добавить свойство" at bounding box center [802, 248] width 172 height 18
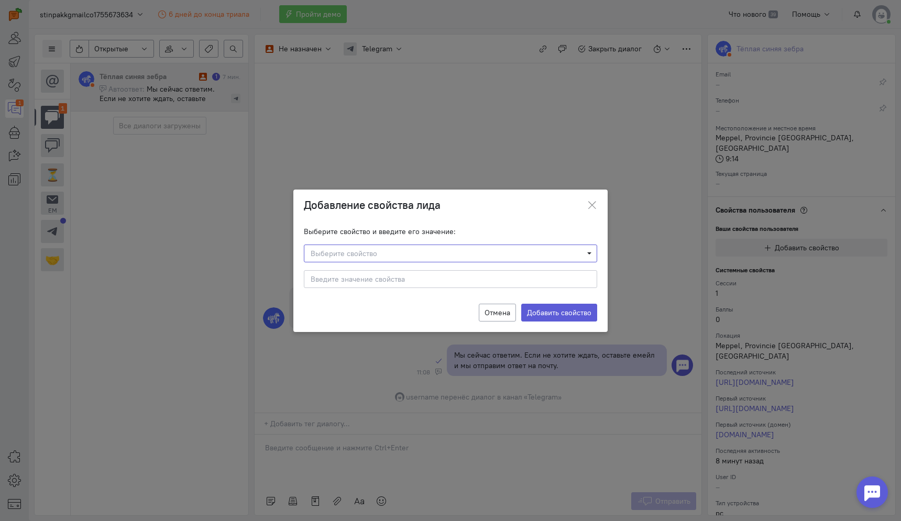
click at [563, 252] on span "Выберите свойство" at bounding box center [447, 253] width 273 height 10
click at [558, 234] on div "Выберите свойство и введите его значение:" at bounding box center [450, 231] width 293 height 10
click at [516, 285] on input at bounding box center [450, 279] width 293 height 18
click at [598, 194] on button at bounding box center [591, 205] width 31 height 25
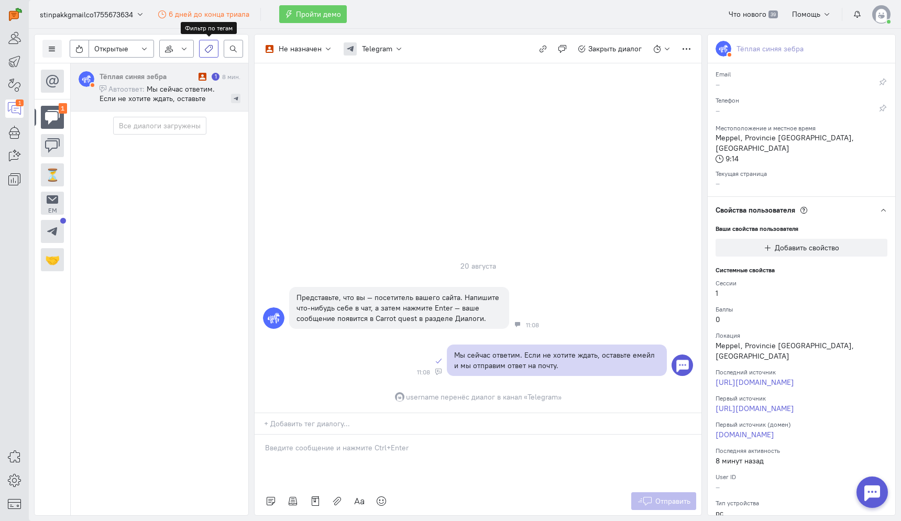
click at [208, 50] on icon "button" at bounding box center [209, 49] width 8 height 8
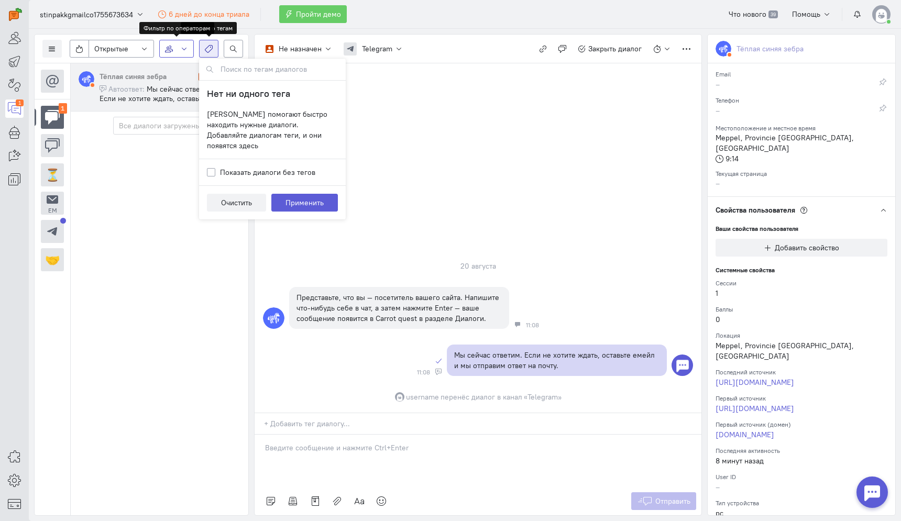
click at [181, 50] on icon "button" at bounding box center [184, 49] width 8 height 8
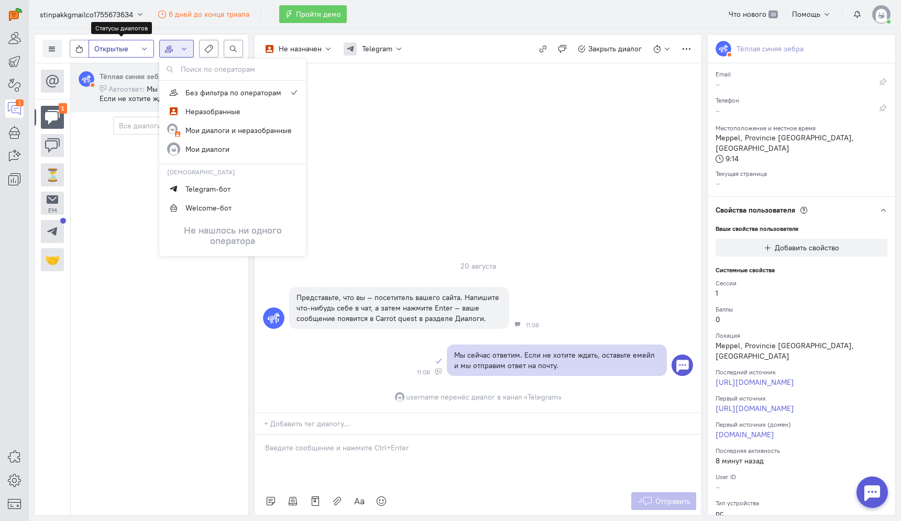
click at [148, 52] on button "Открытые" at bounding box center [122, 49] width 66 height 18
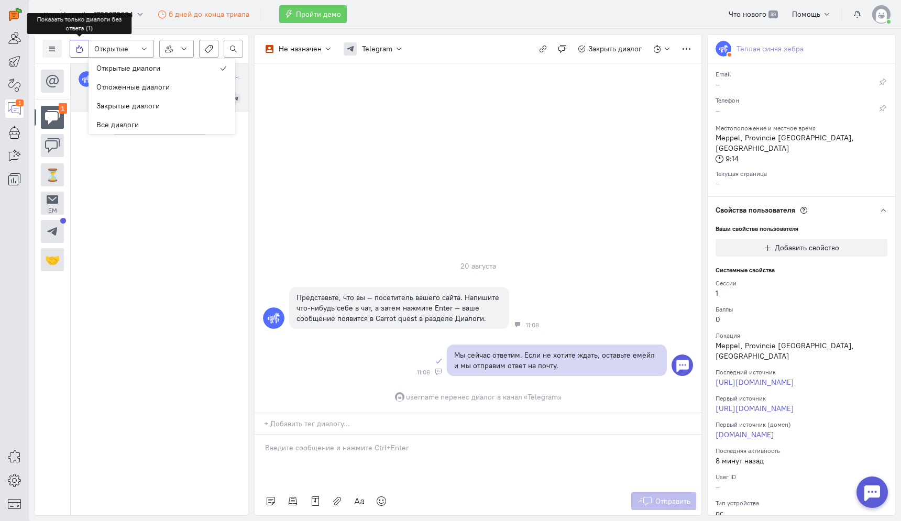
click at [83, 49] on label at bounding box center [79, 49] width 19 height 18
click at [82, 49] on input "checkbox" at bounding box center [78, 46] width 7 height 7
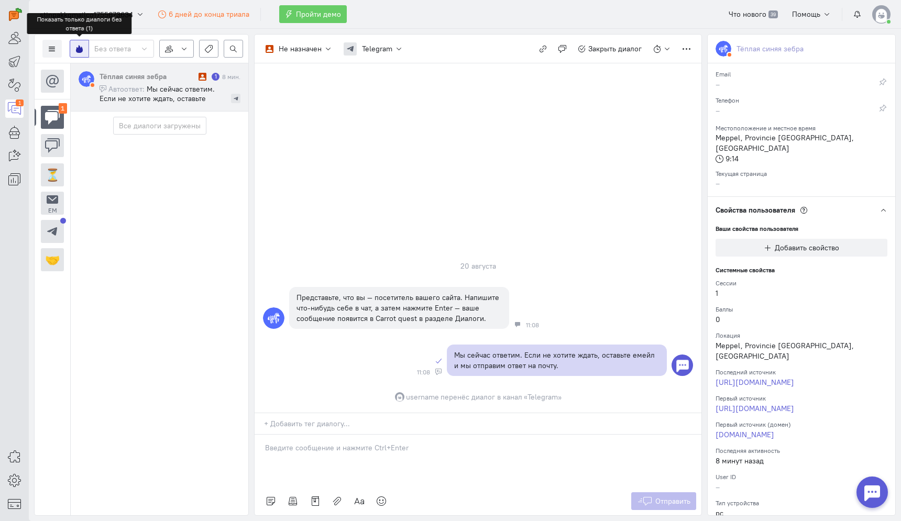
click at [79, 51] on icon at bounding box center [79, 49] width 8 height 8
click at [79, 50] on input "checkbox" at bounding box center [78, 46] width 7 height 7
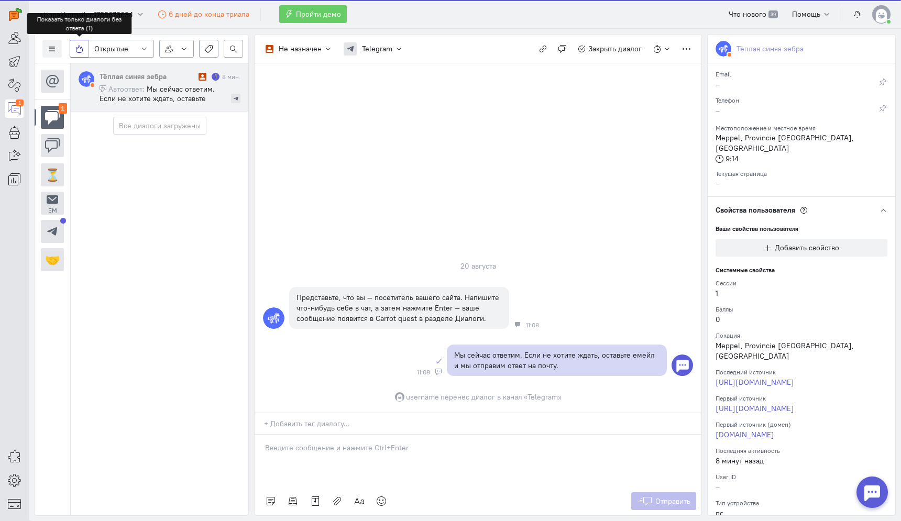
click at [80, 51] on icon at bounding box center [79, 49] width 8 height 8
click at [80, 50] on input "checkbox" at bounding box center [78, 46] width 7 height 7
checkbox input "true"
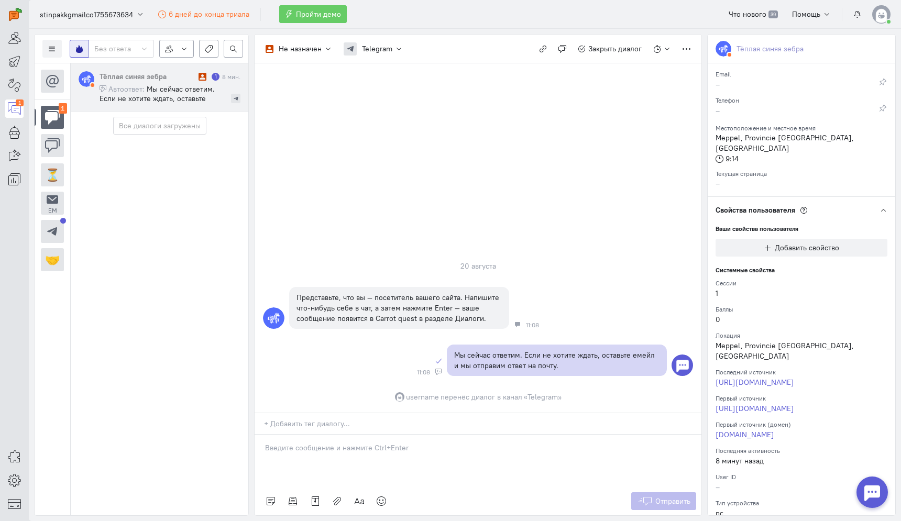
click at [124, 35] on div "Список пользователей Включить темную тему Настройка каналов Автораспределение д…" at bounding box center [142, 49] width 214 height 29
click at [56, 44] on button at bounding box center [51, 49] width 19 height 18
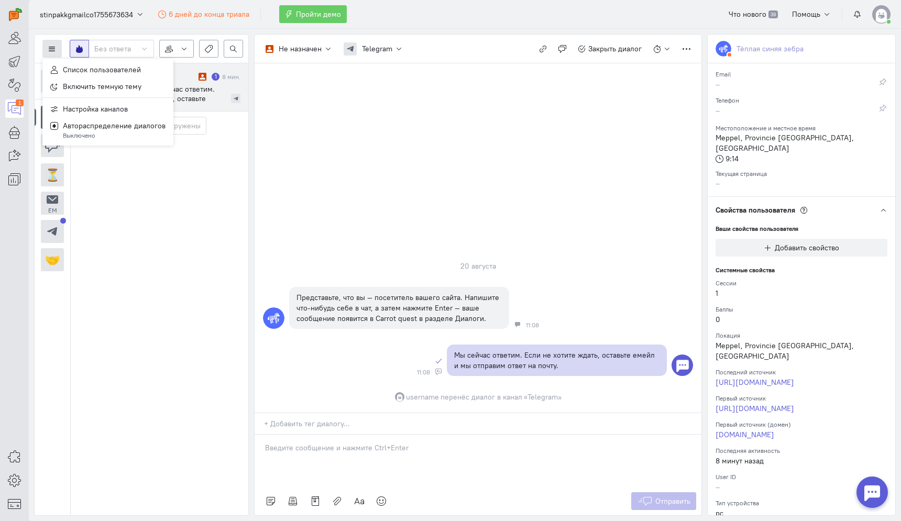
click at [56, 44] on button at bounding box center [51, 49] width 19 height 18
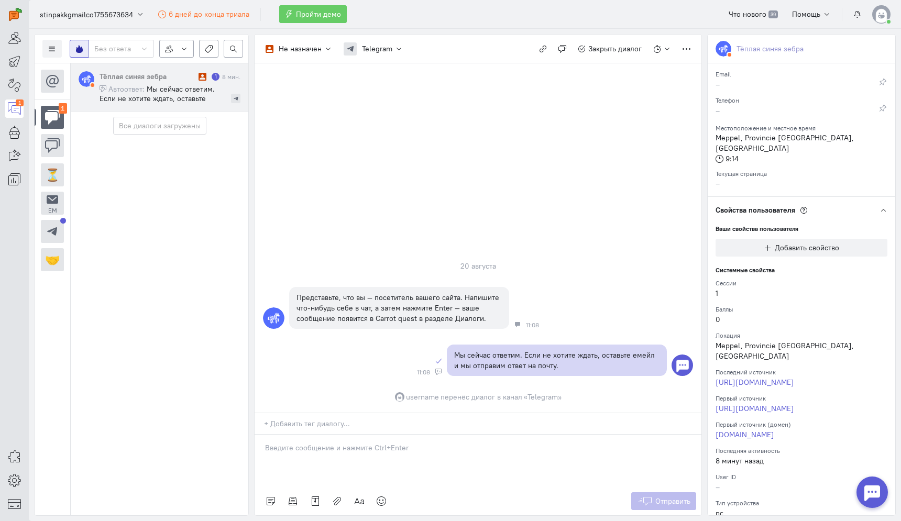
click at [534, 158] on div "[DATE] Представьте, что вы — посетитель вашего сайта. Напишите что-нибудь себе …" at bounding box center [478, 238] width 447 height 350
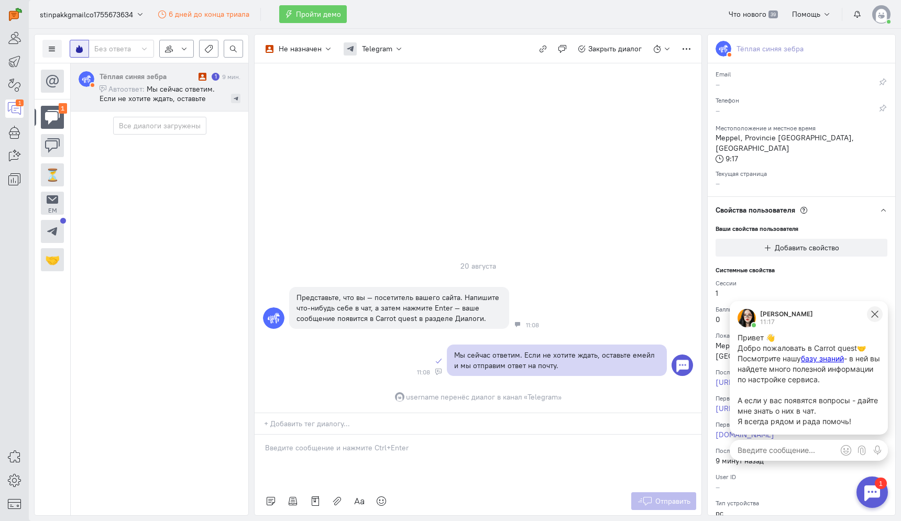
click at [876, 314] on icon at bounding box center [874, 314] width 9 height 9
